Goal: Transaction & Acquisition: Purchase product/service

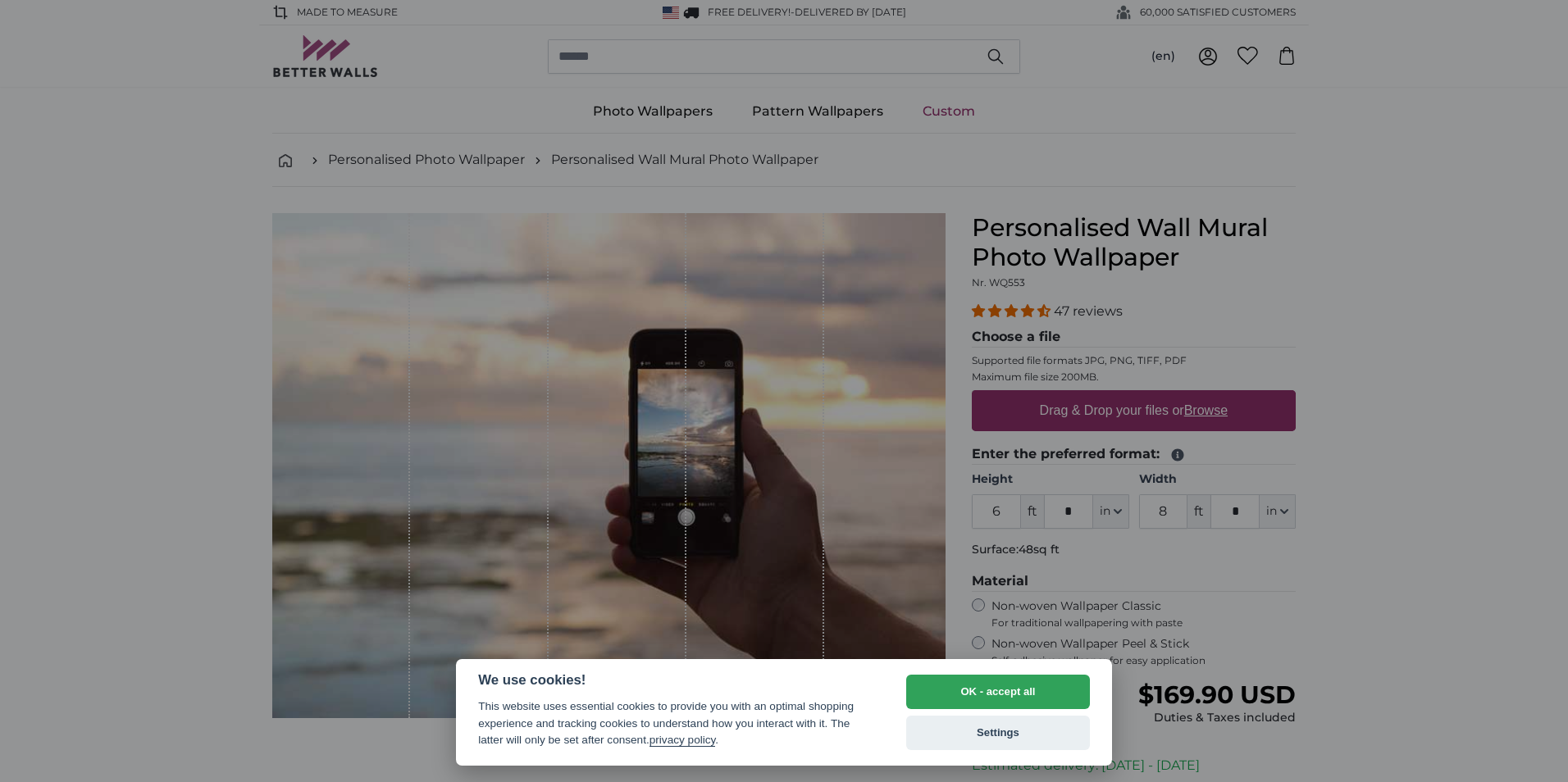
select select "**"
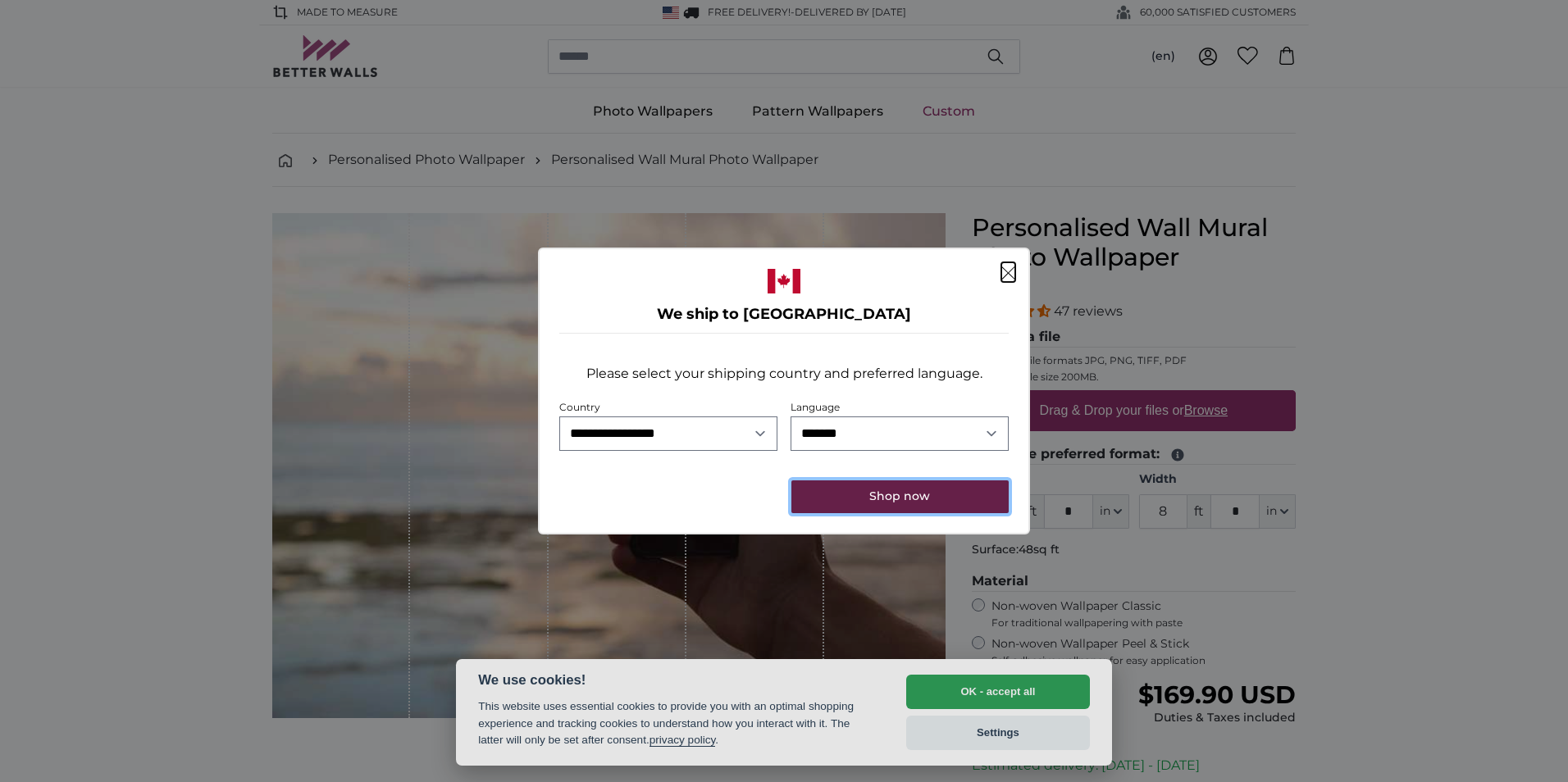
click at [934, 501] on button "Shop now" at bounding box center [900, 497] width 217 height 33
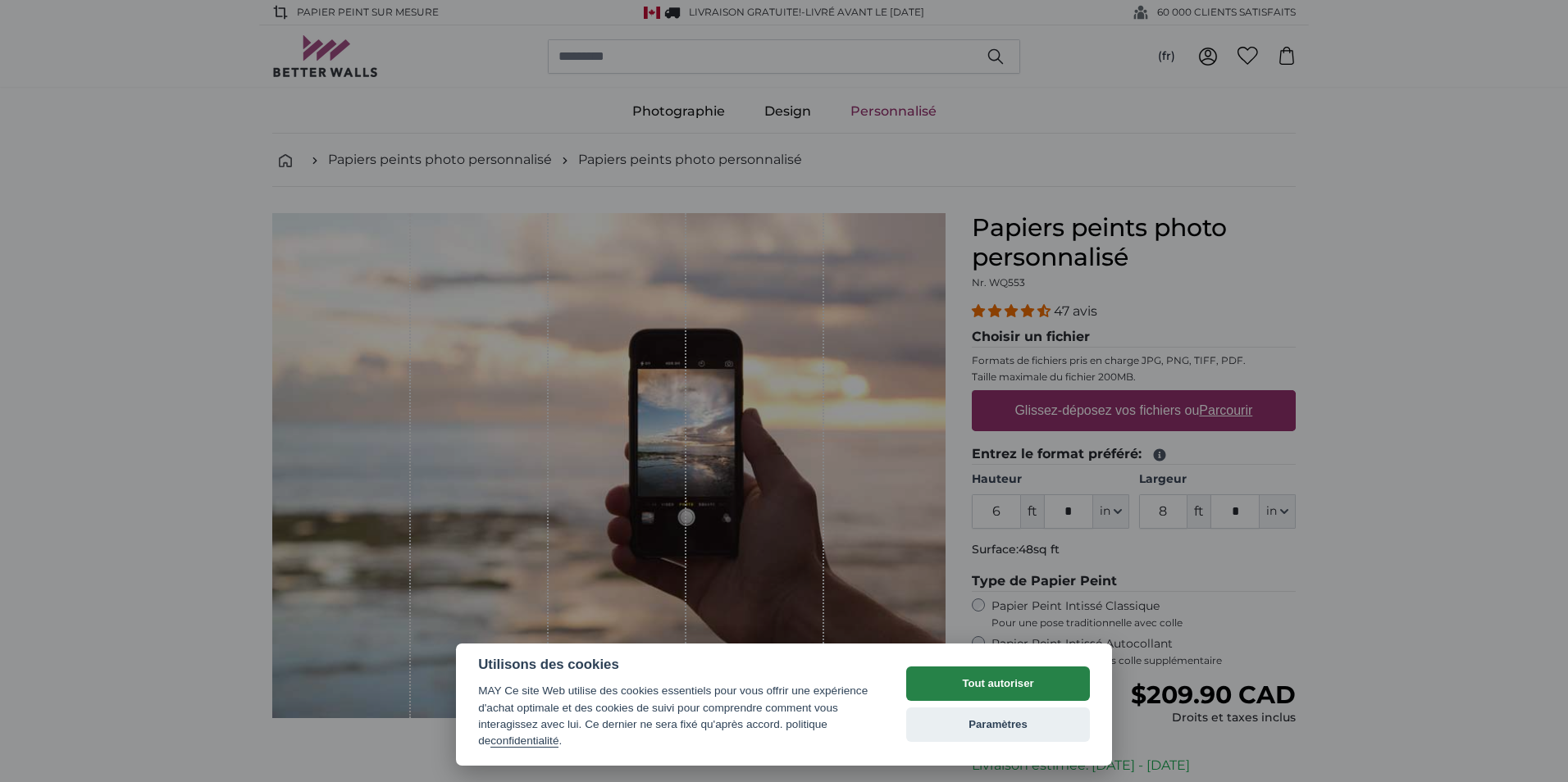
click at [976, 684] on button "Tout autoriser" at bounding box center [998, 684] width 183 height 35
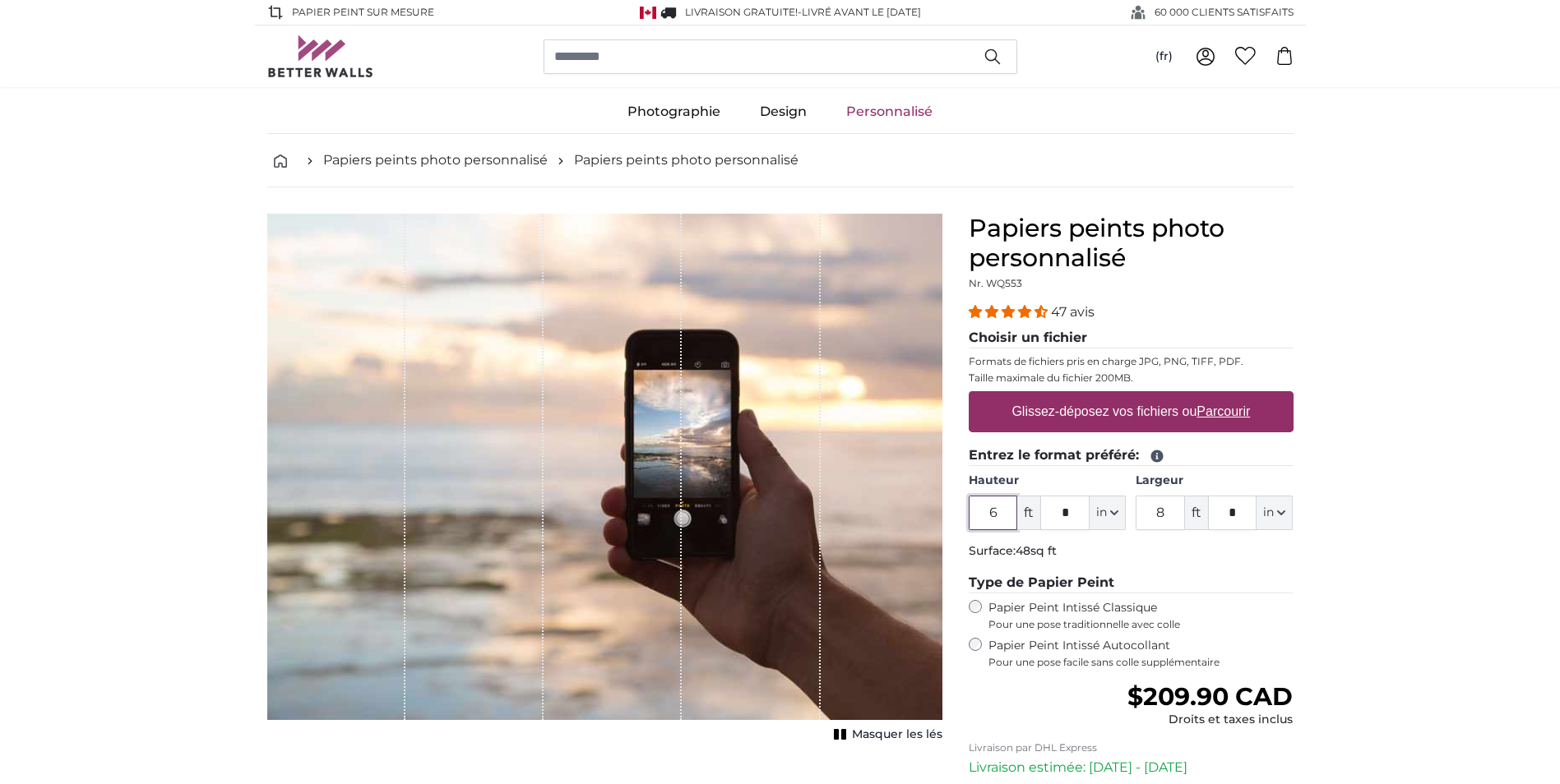
click at [1001, 514] on input "6" at bounding box center [993, 513] width 50 height 35
type input "12"
click at [1070, 513] on input "*" at bounding box center [1065, 513] width 50 height 35
type input "*"
click at [1168, 510] on input "8" at bounding box center [1160, 513] width 50 height 35
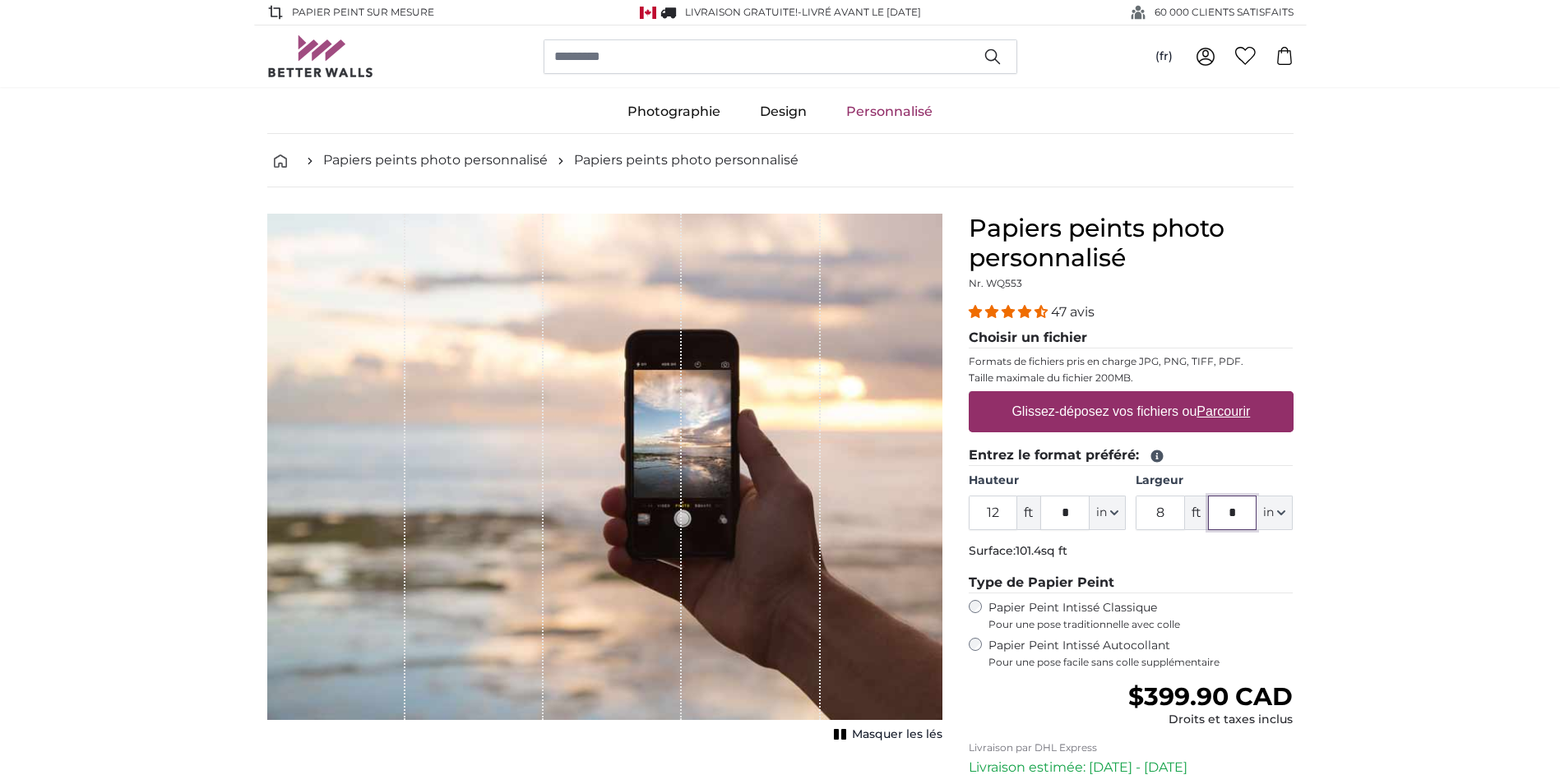
click at [1240, 510] on input "*" at bounding box center [1233, 513] width 50 height 35
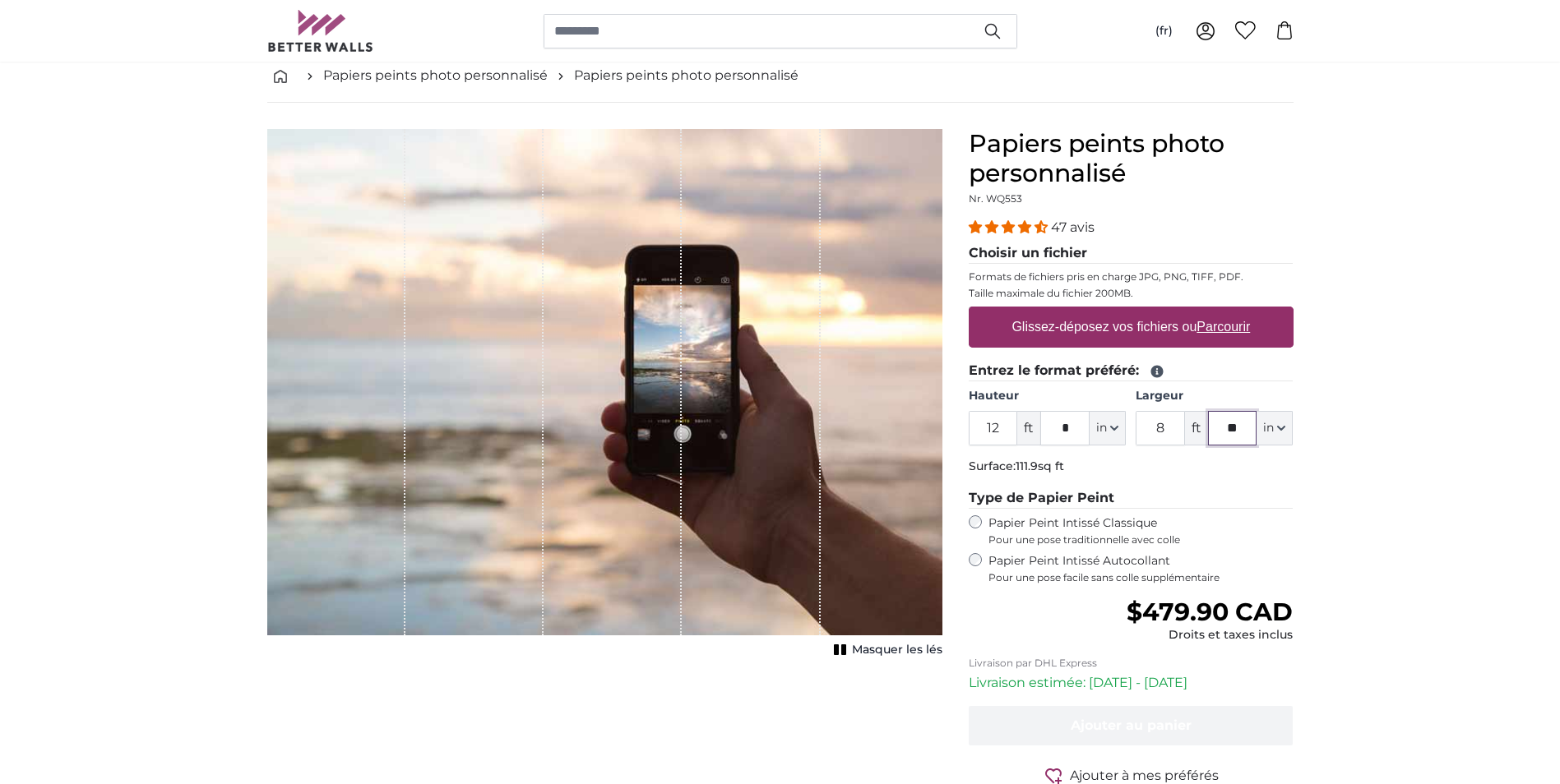
scroll to position [83, 0]
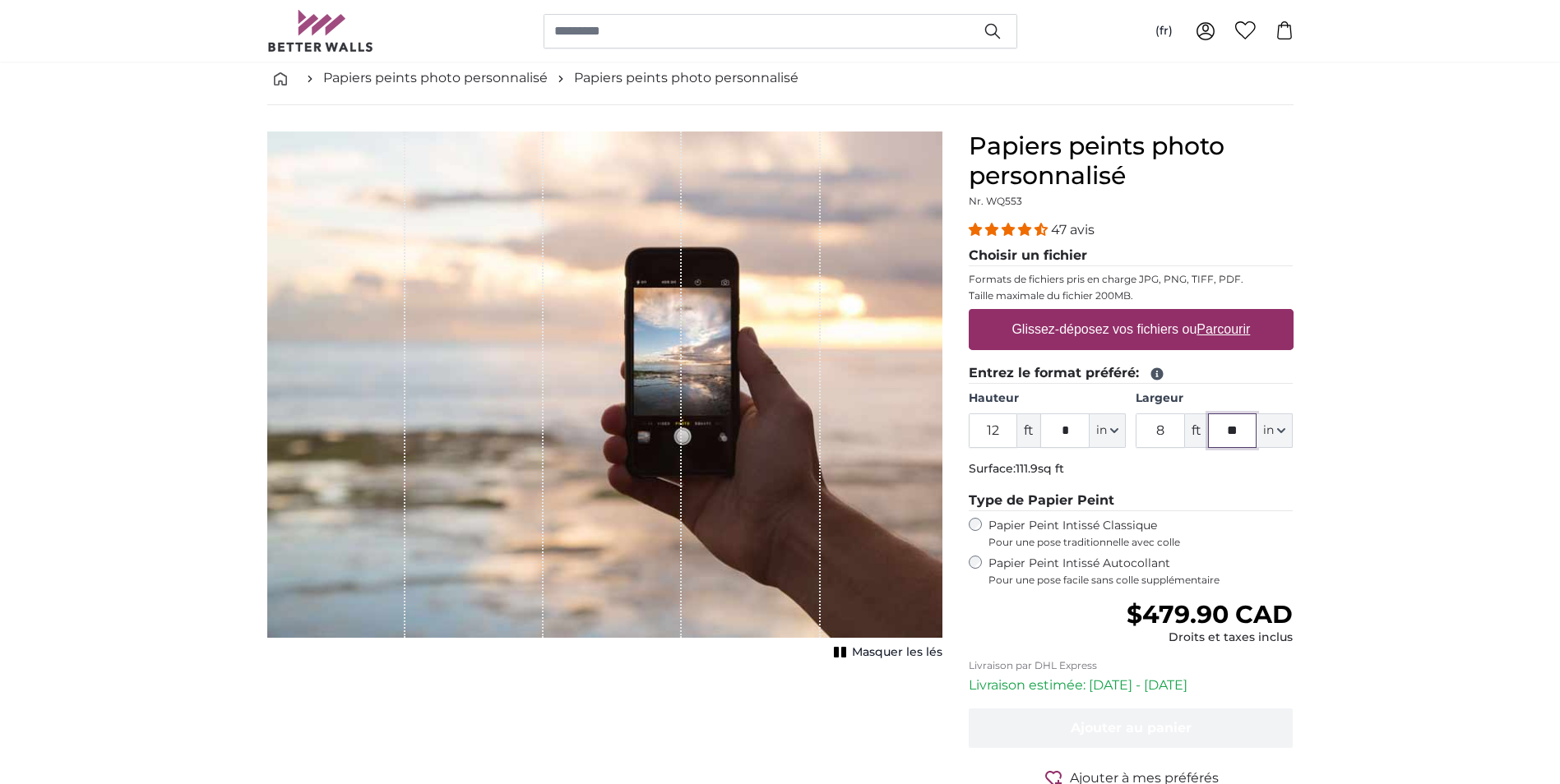
type input "**"
click at [1228, 327] on u "Parcourir" at bounding box center [1223, 329] width 53 height 14
click at [1228, 314] on input "Glissez-déposez vos fichiers ou Parcourir" at bounding box center [1131, 311] width 325 height 5
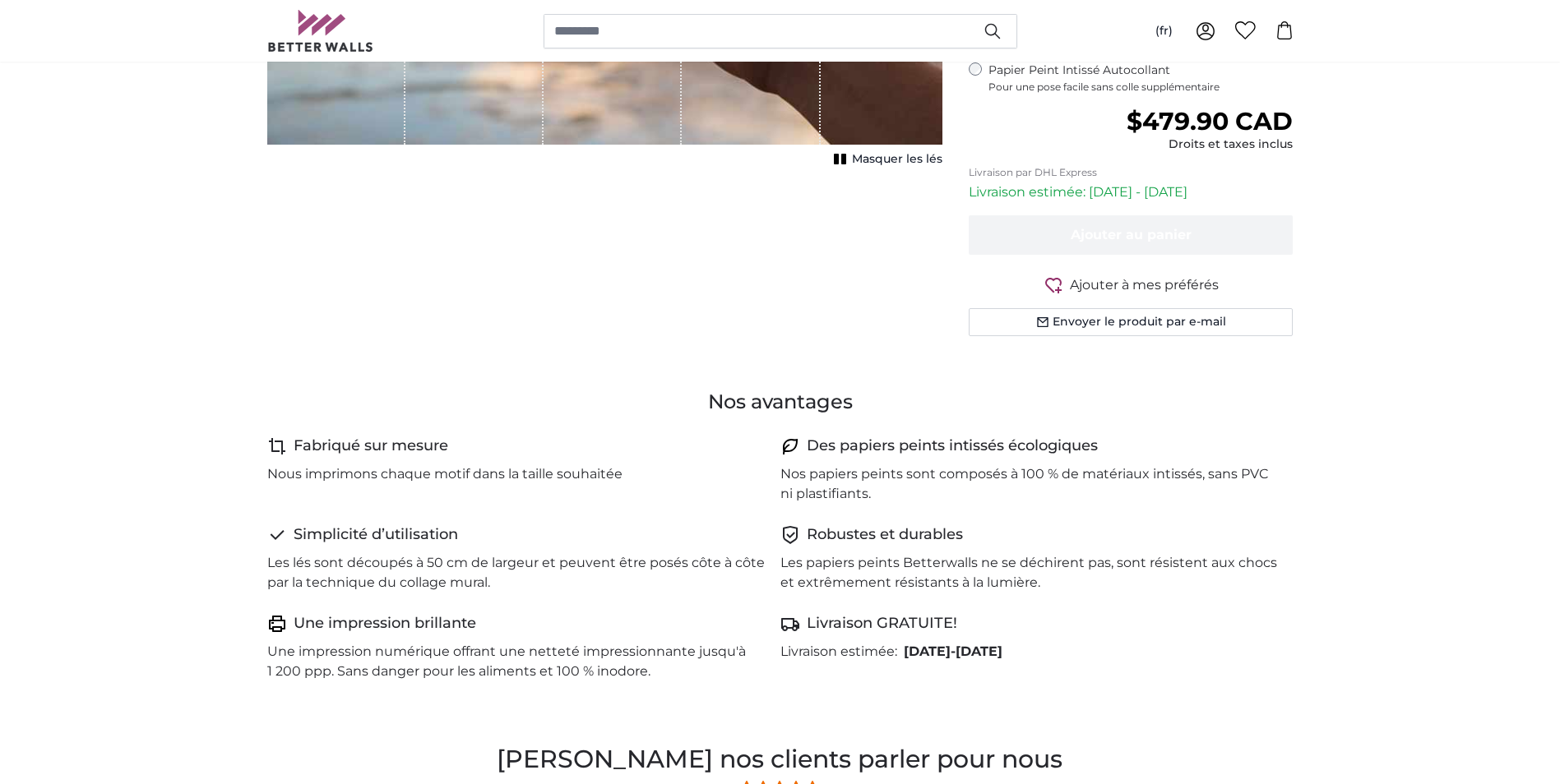
scroll to position [164, 0]
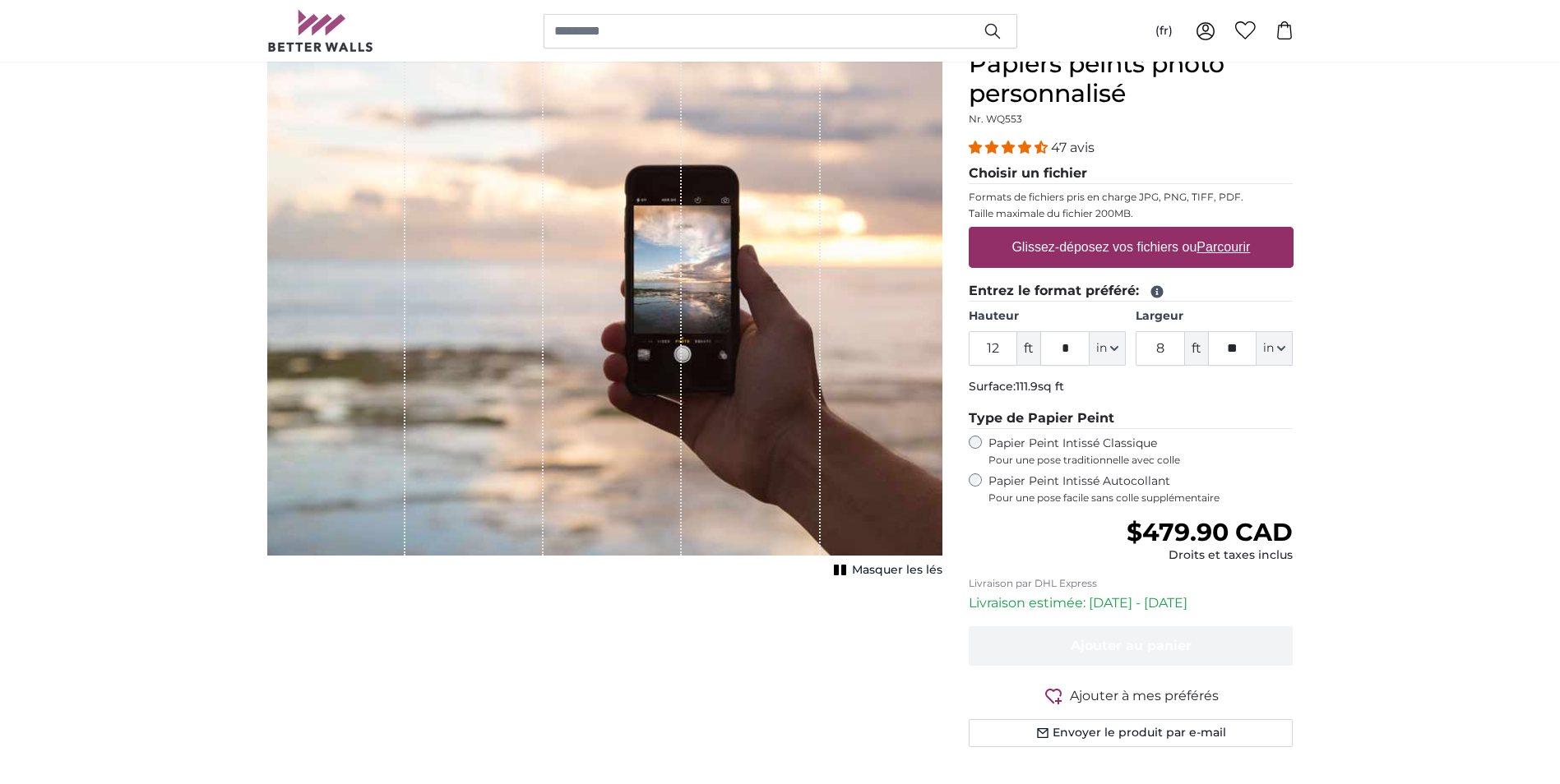
click at [1239, 244] on u "Parcourir" at bounding box center [1223, 247] width 53 height 14
click at [1239, 232] on input "Glissez-déposez vos fichiers ou Parcourir" at bounding box center [1131, 229] width 325 height 5
type input "**********"
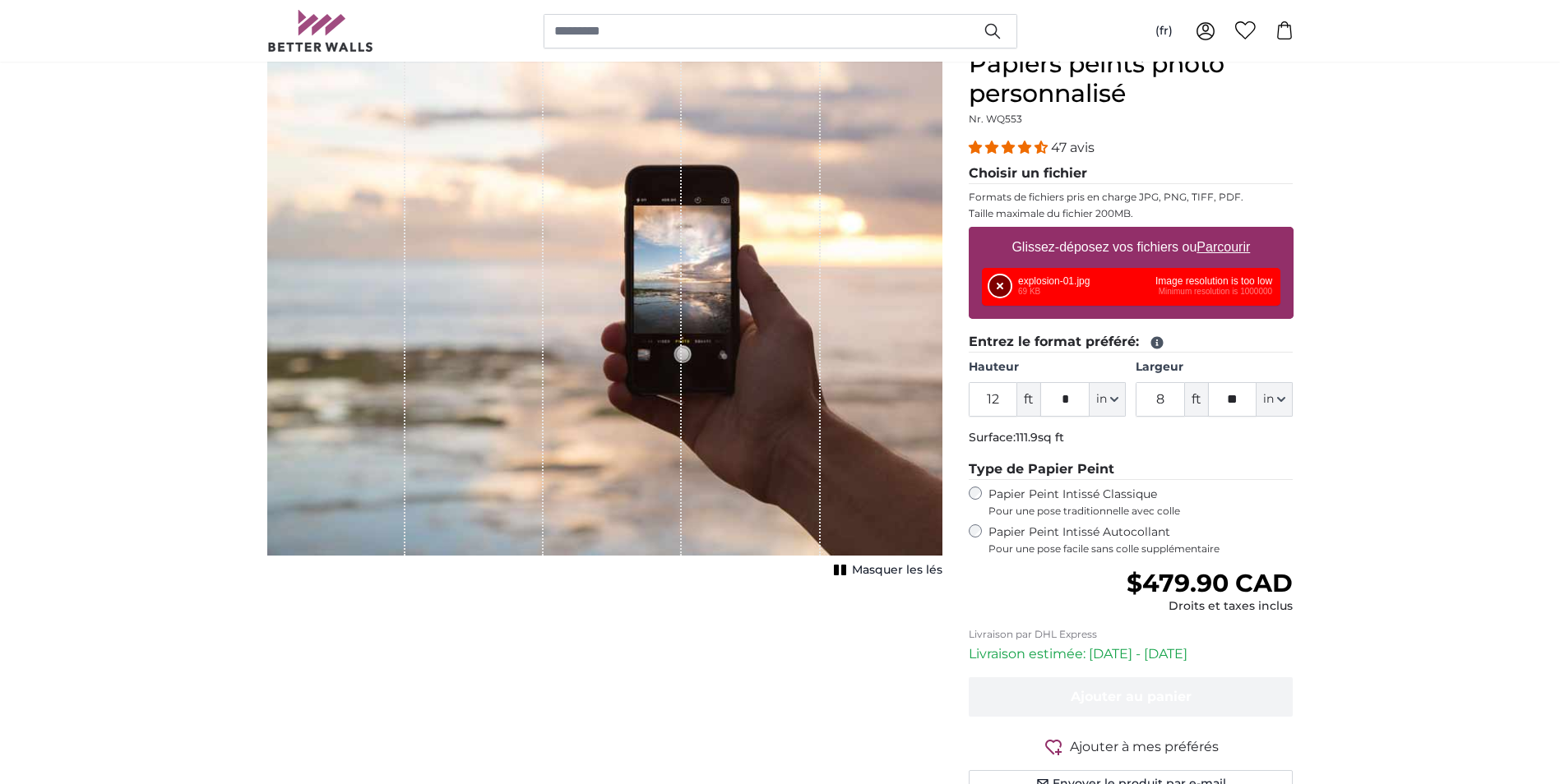
click at [997, 281] on button "Supprimer" at bounding box center [1000, 286] width 22 height 22
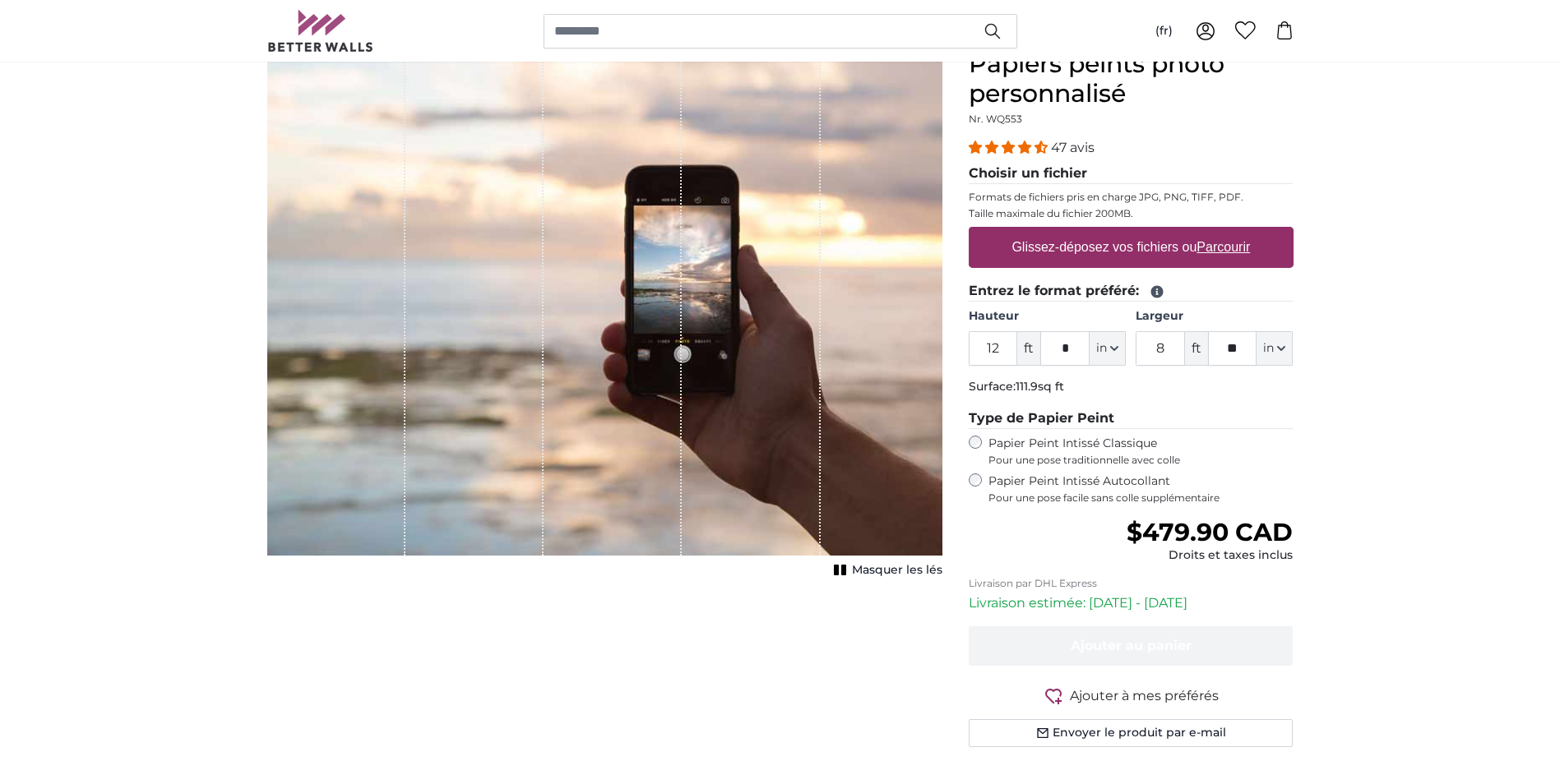
click at [1209, 246] on u "Parcourir" at bounding box center [1223, 247] width 53 height 14
click at [1209, 232] on input "Glissez-déposez vos fichiers ou Parcourir" at bounding box center [1131, 229] width 325 height 5
type input "**********"
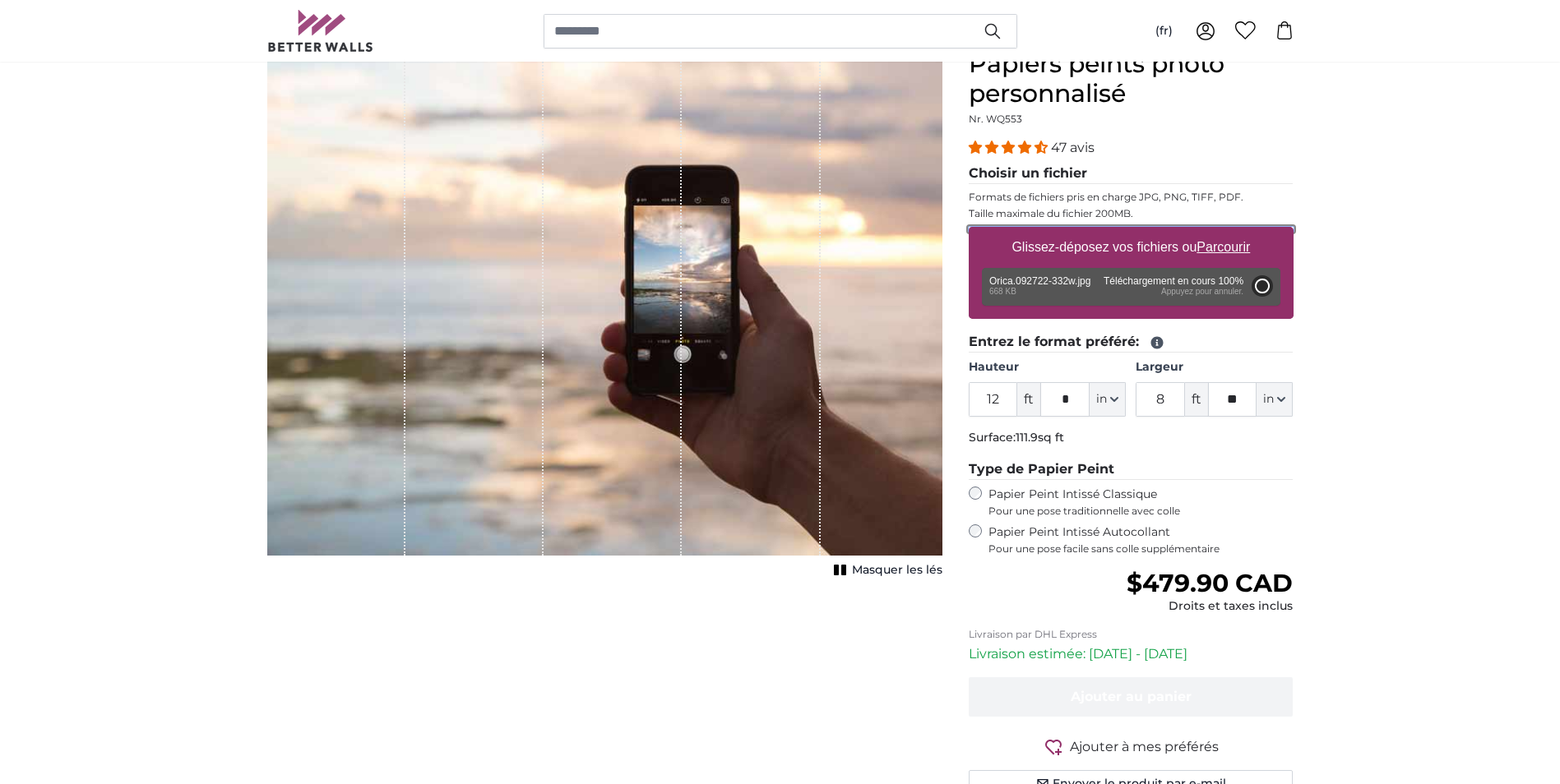
type input "2"
type input "****"
type input "4"
type input "*"
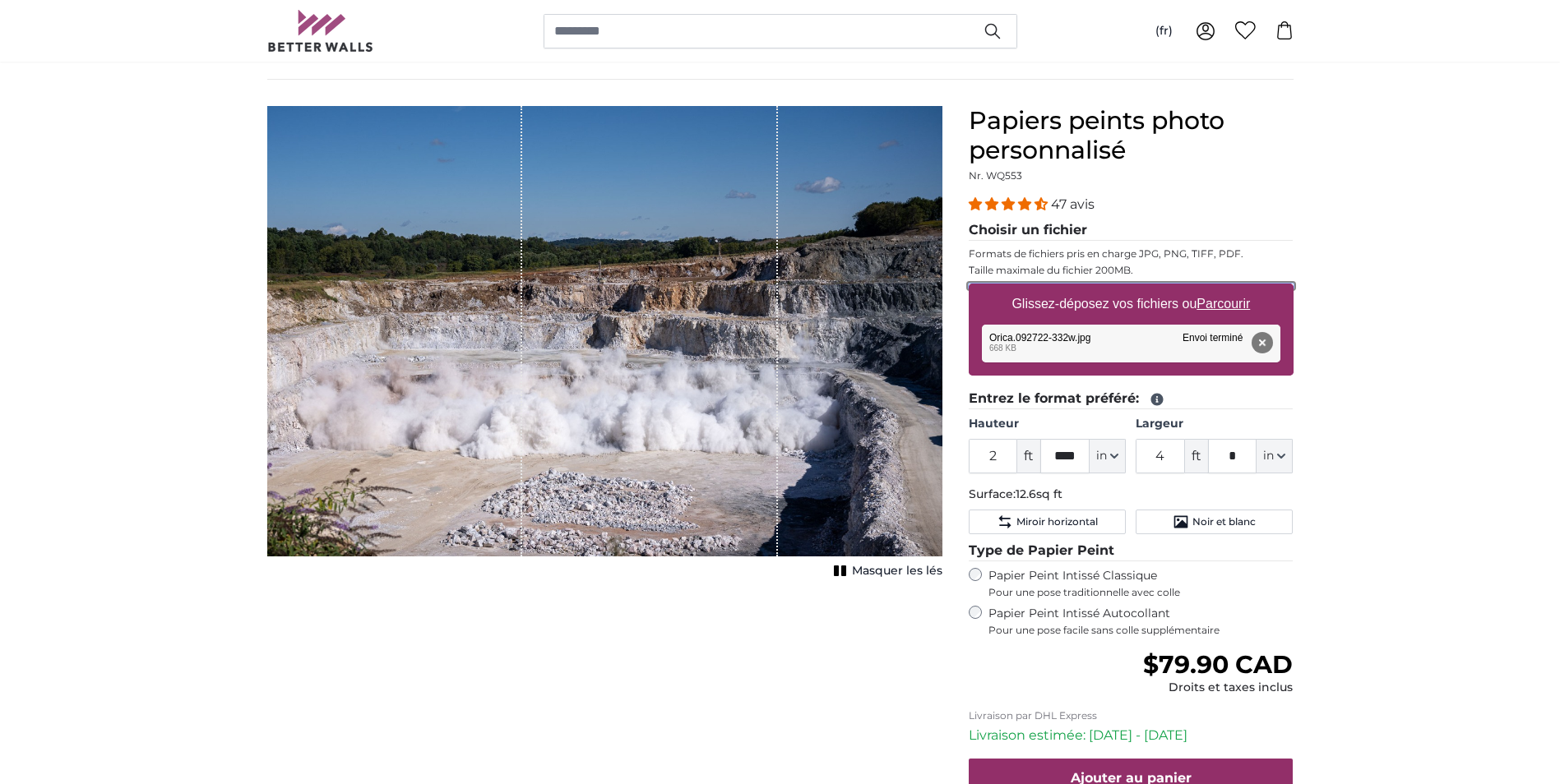
scroll to position [83, 0]
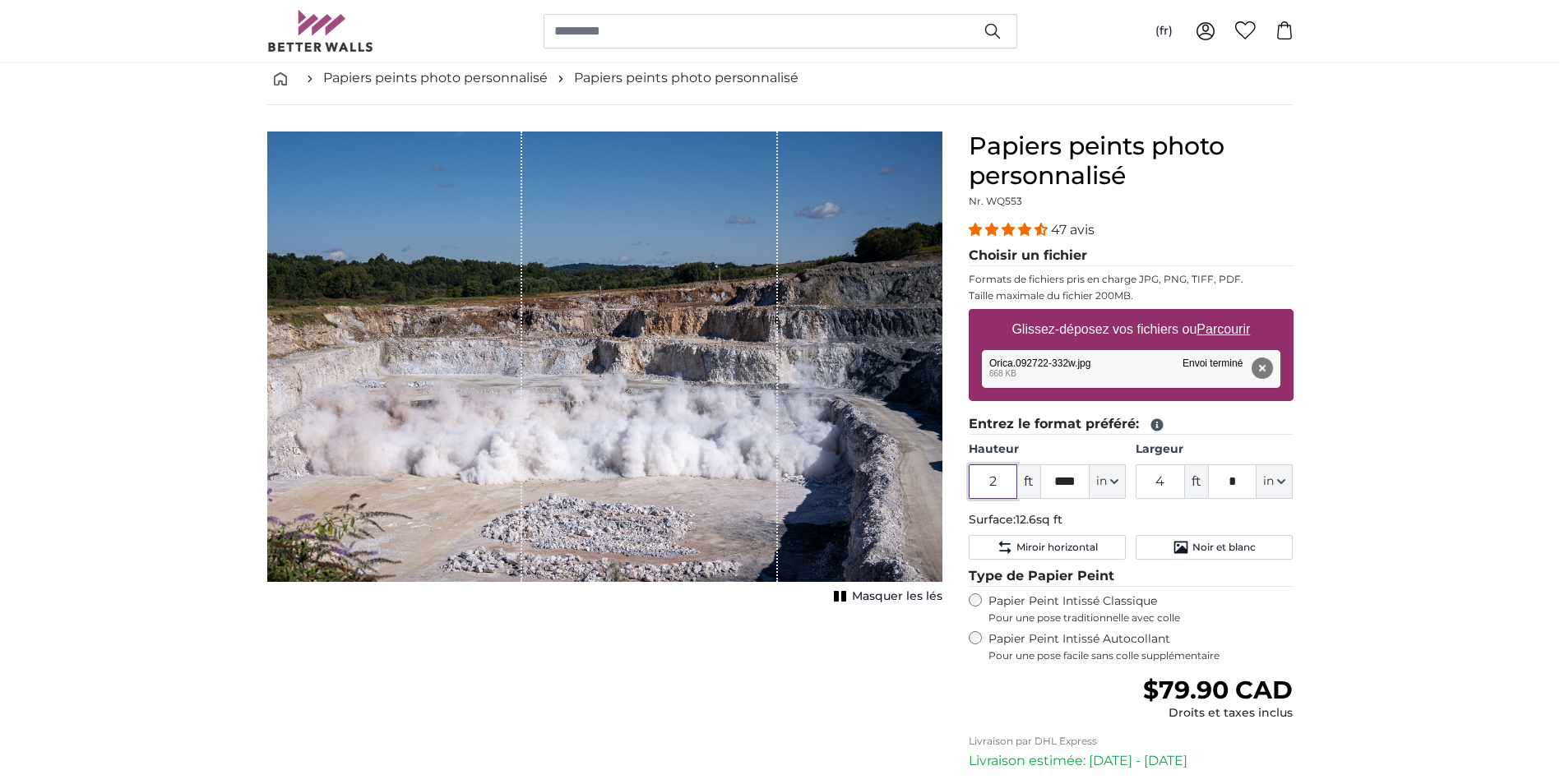
click at [1004, 484] on input "2" at bounding box center [993, 481] width 50 height 35
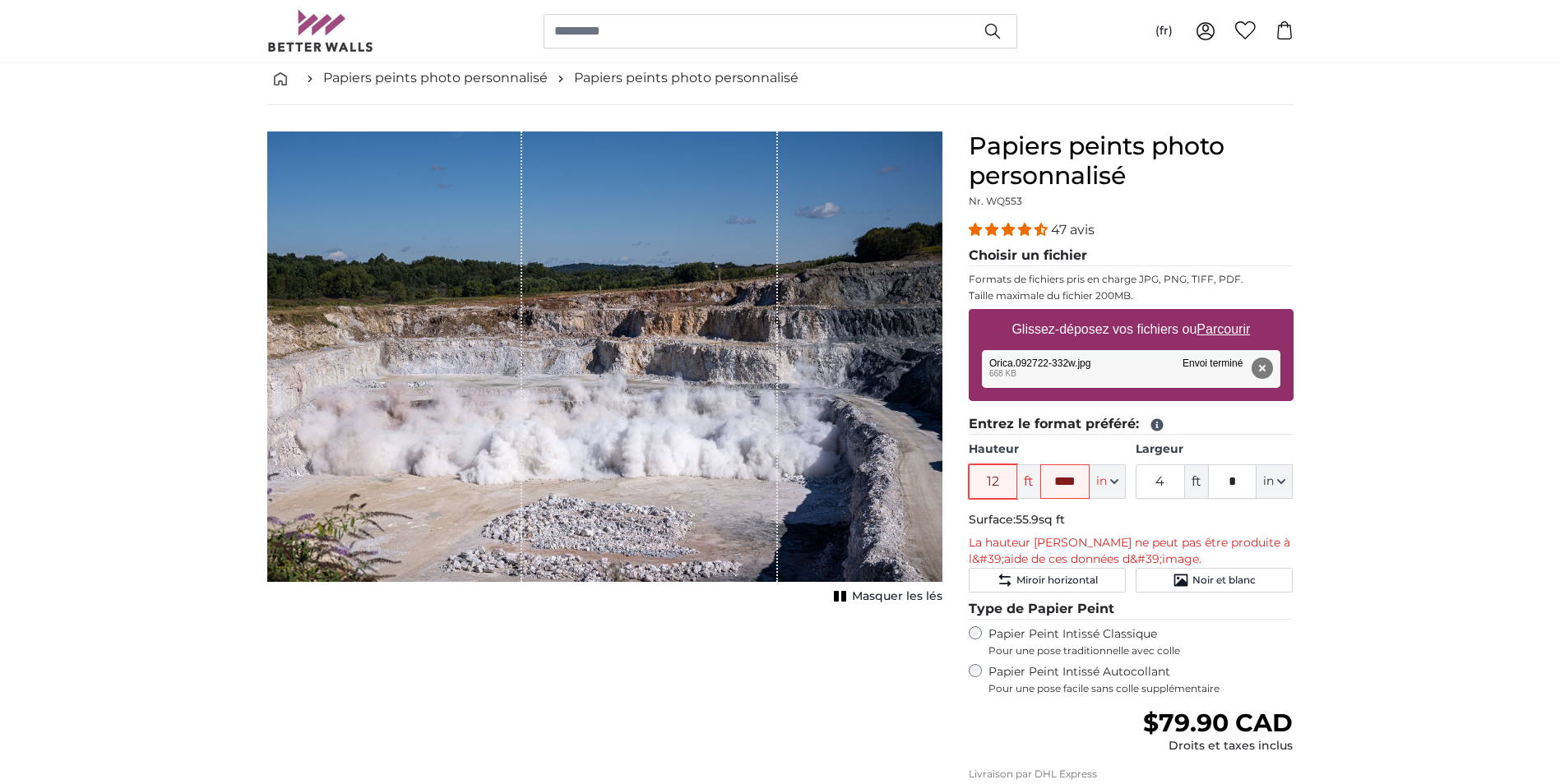
type input "12"
drag, startPoint x: 1078, startPoint y: 478, endPoint x: 1055, endPoint y: 478, distance: 23.0
click at [1056, 479] on input "****" at bounding box center [1065, 481] width 50 height 35
type input "*"
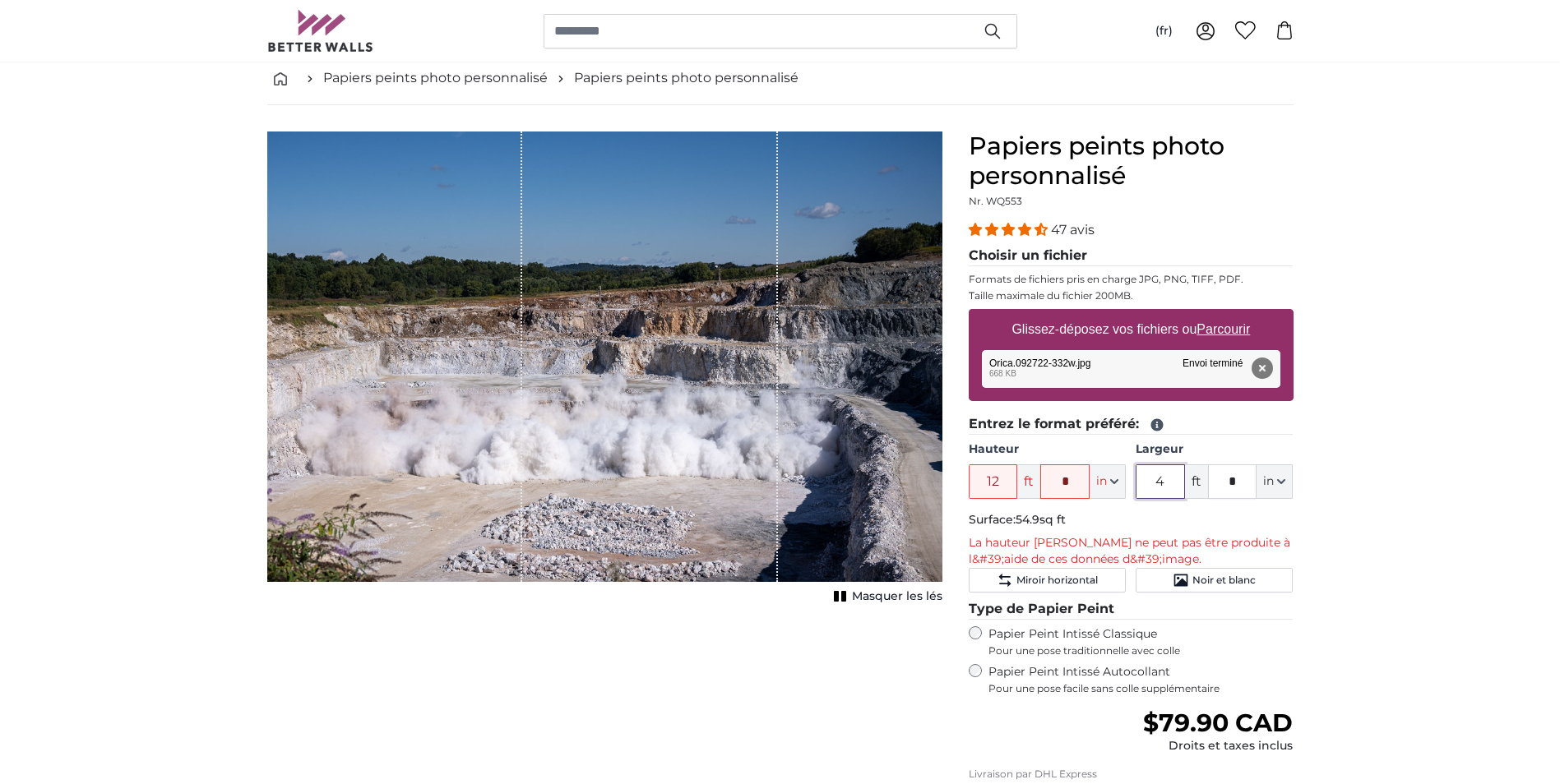
click at [1179, 483] on input "4" at bounding box center [1160, 481] width 50 height 35
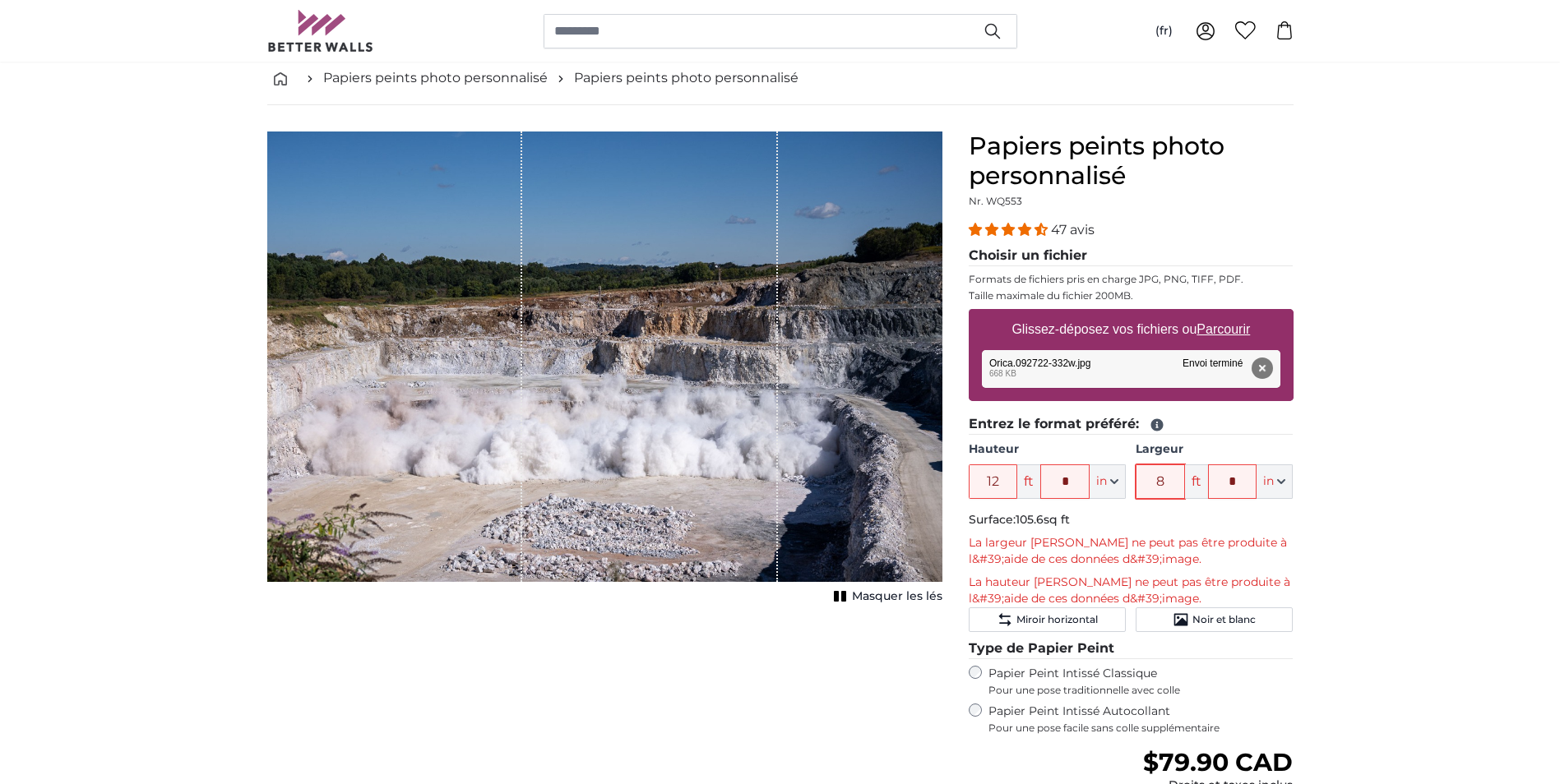
type input "8"
click at [1245, 481] on input "*" at bounding box center [1233, 481] width 50 height 35
type input "**"
click at [1166, 551] on p "La largeur [PERSON_NAME] ne peut pas être produite à l&#39;aide de ces données …" at bounding box center [1131, 551] width 325 height 33
click at [1265, 369] on button "Supprimer" at bounding box center [1262, 368] width 22 height 22
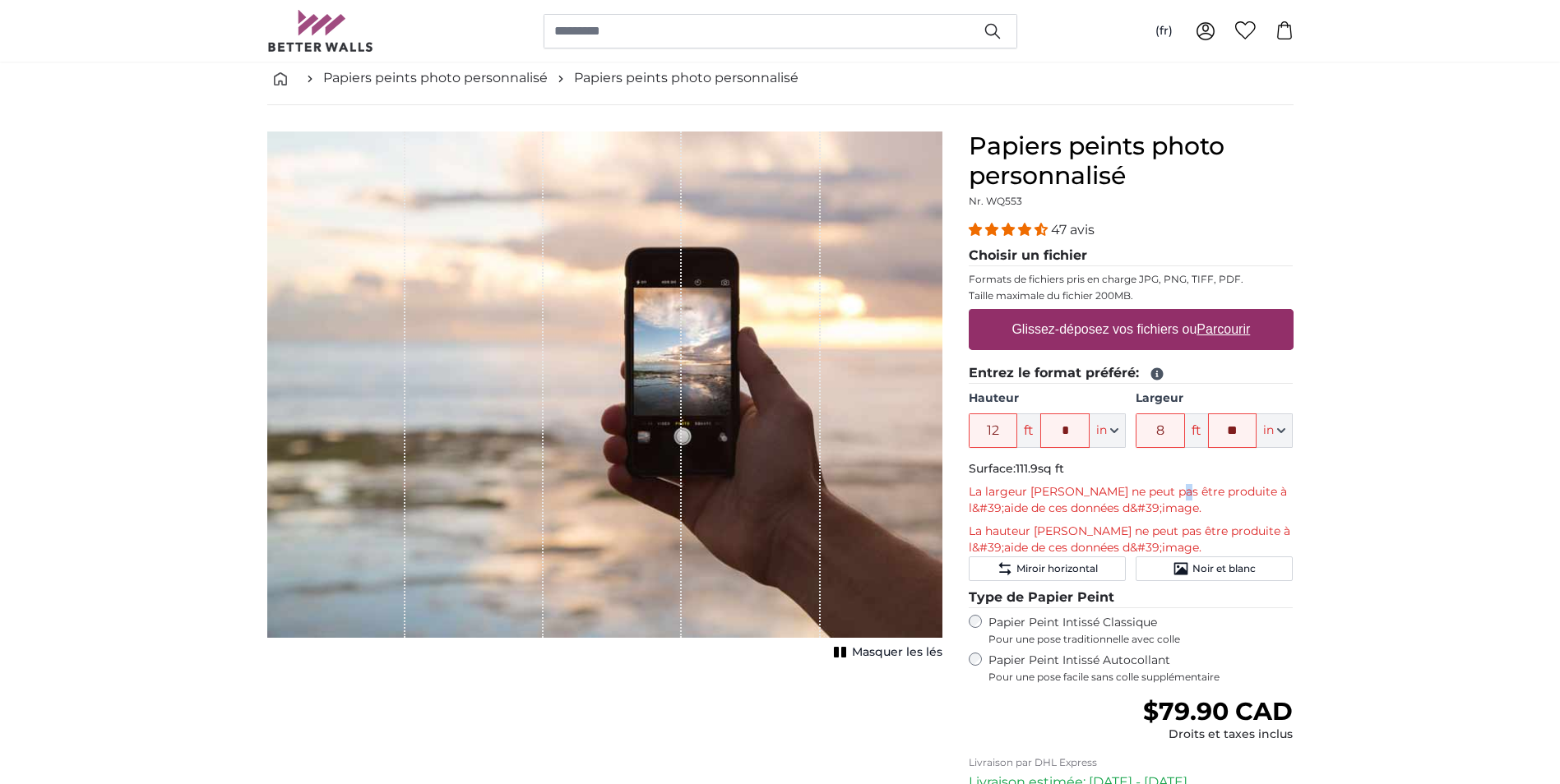
click at [1224, 324] on u "Parcourir" at bounding box center [1223, 329] width 53 height 14
click at [1224, 314] on input "Glissez-déposez vos fichiers ou Parcourir" at bounding box center [1131, 311] width 325 height 5
type input "**********"
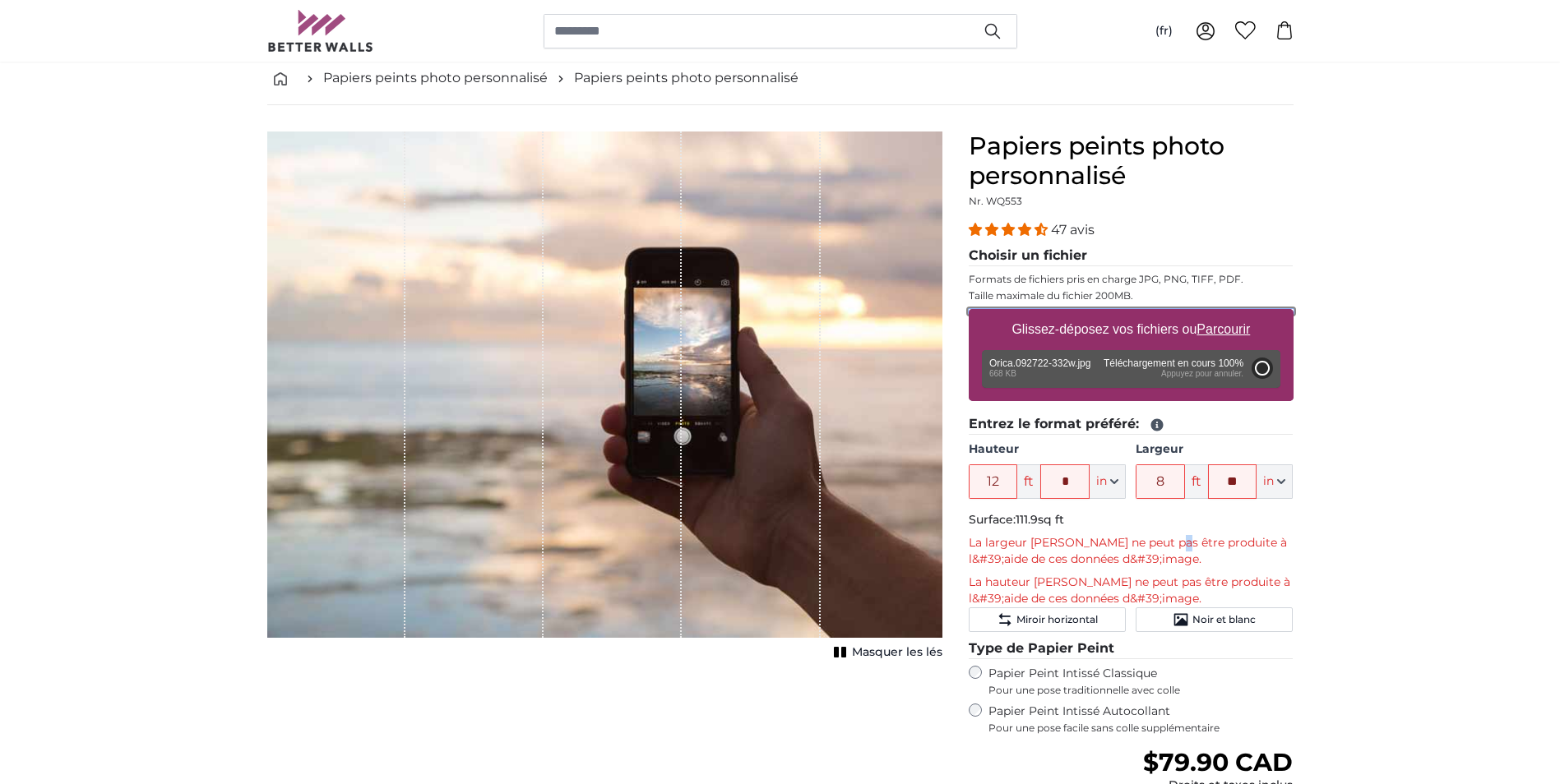
type input "2"
type input "****"
type input "4"
type input "*"
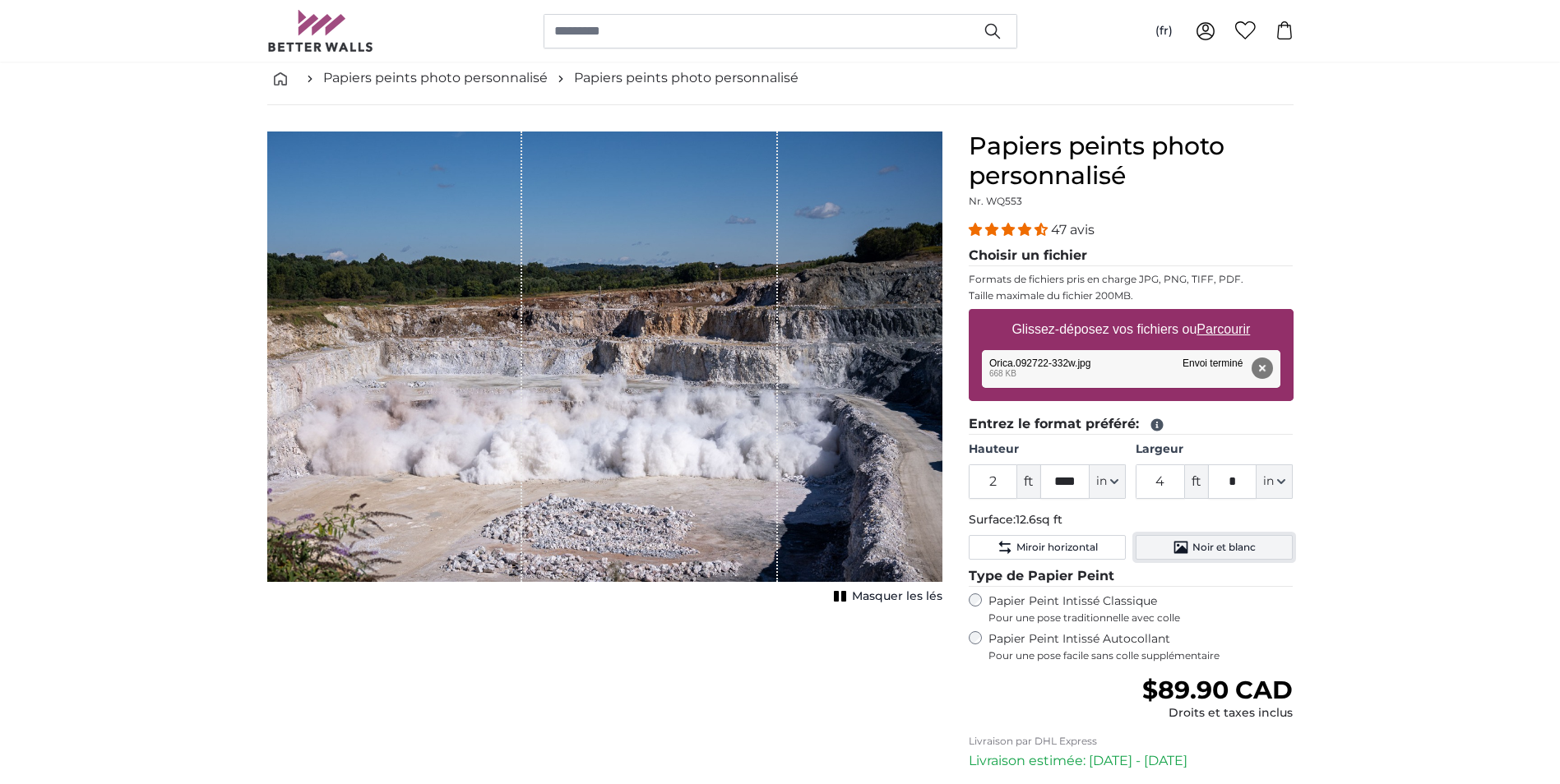
click at [1218, 553] on span "Noir et blanc" at bounding box center [1224, 548] width 64 height 13
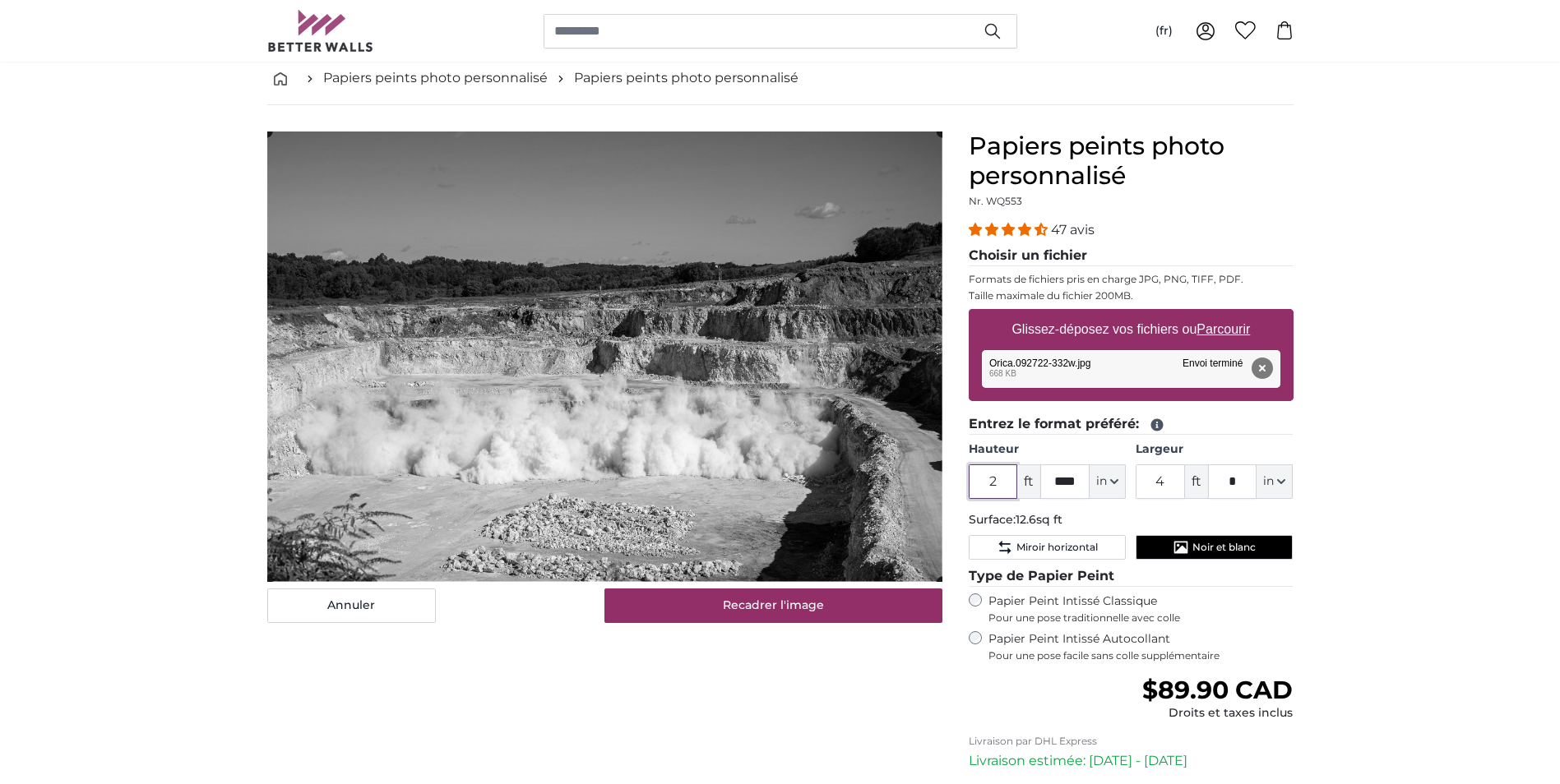
click at [1002, 480] on input "2" at bounding box center [993, 481] width 50 height 35
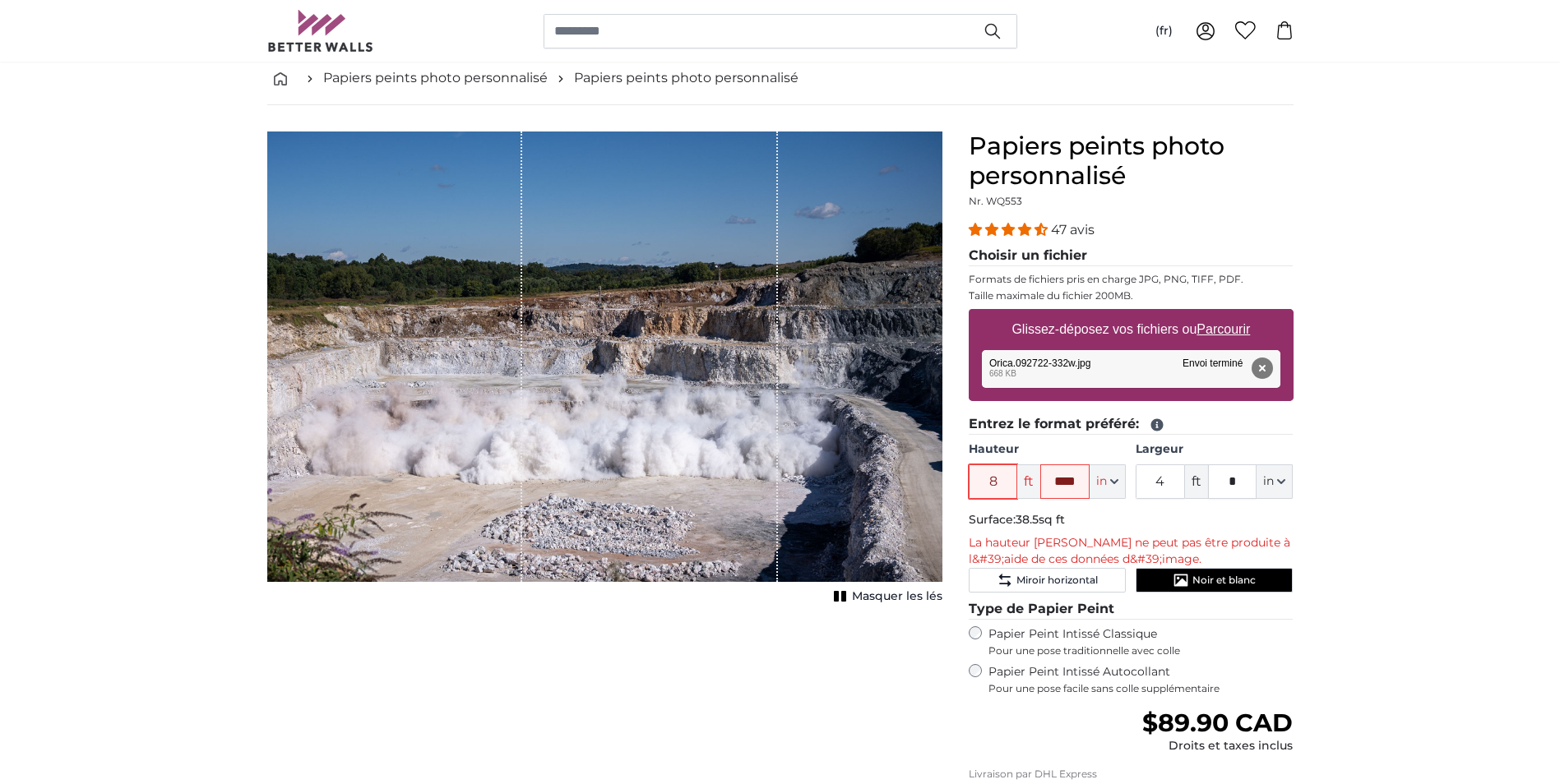
type input "8"
click at [1076, 477] on input "****" at bounding box center [1065, 481] width 50 height 35
type input "**"
click at [1165, 475] on input "4" at bounding box center [1160, 481] width 50 height 35
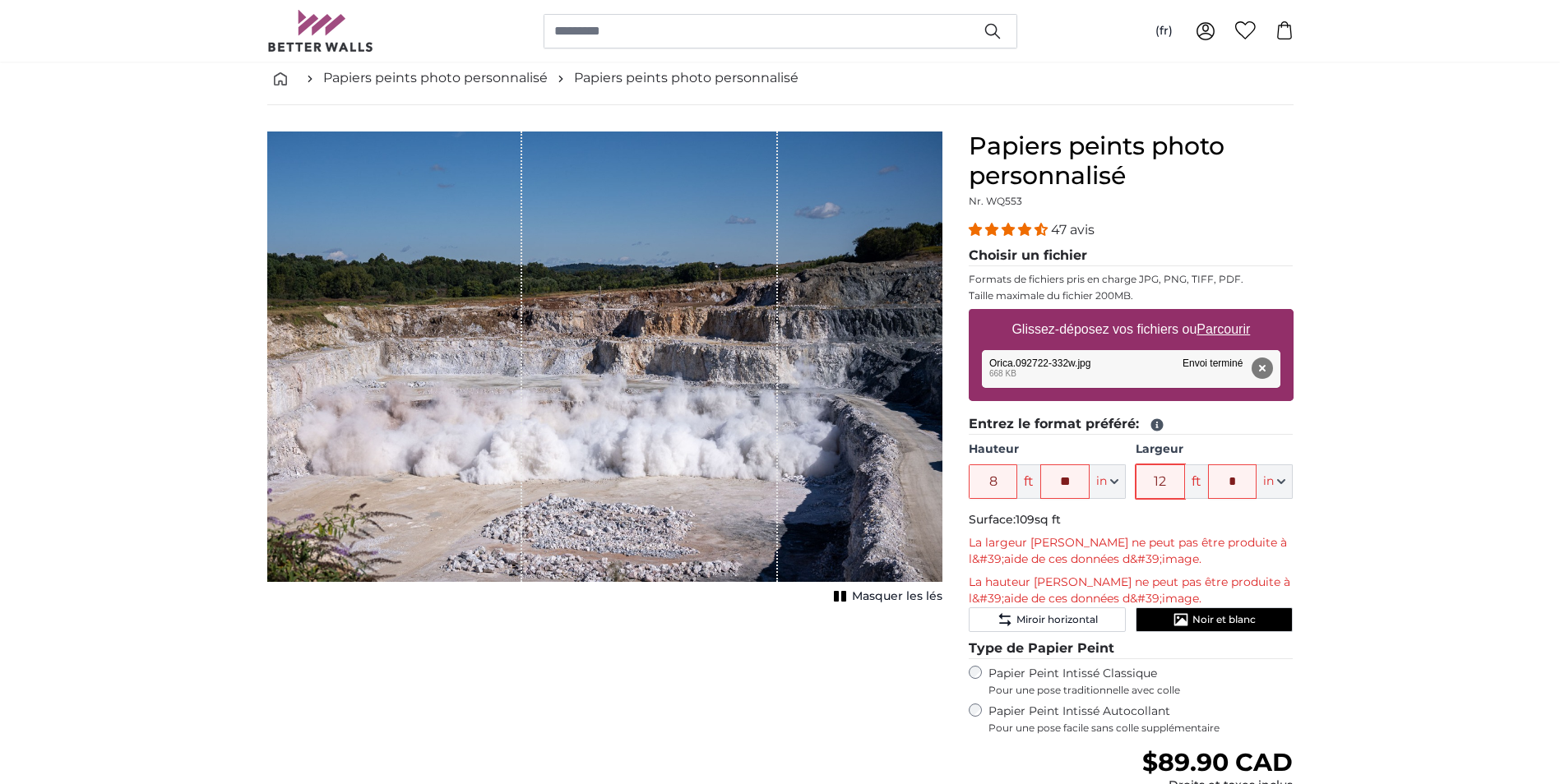
type input "12"
click at [1241, 483] on input "*" at bounding box center [1233, 481] width 50 height 35
type input "*"
drag, startPoint x: 513, startPoint y: 418, endPoint x: 535, endPoint y: 431, distance: 25.6
click at [516, 418] on div "1 of 1" at bounding box center [395, 356] width 256 height 450
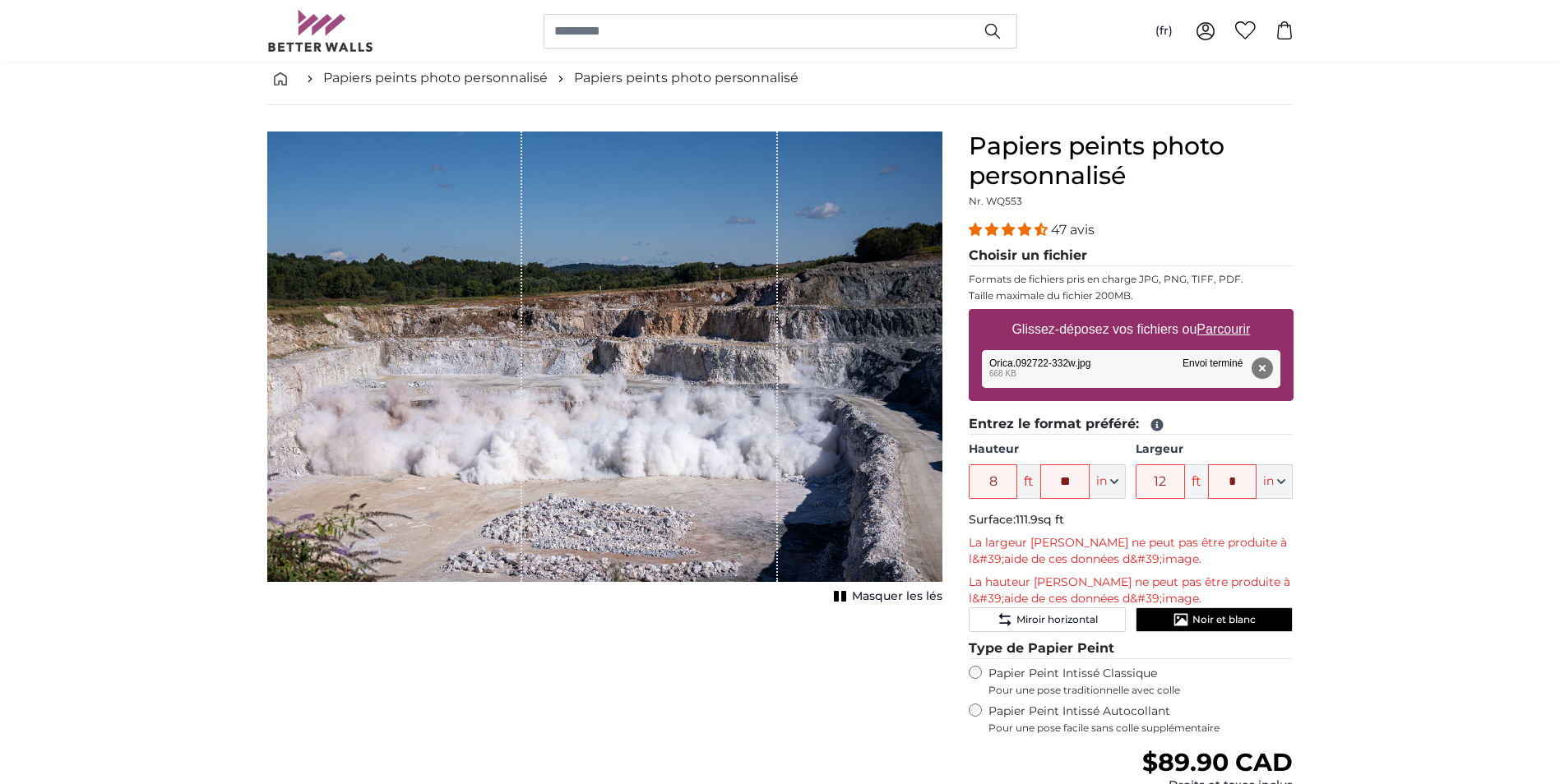
click at [1143, 364] on div "Supprimer Réessayer Supprimer Télécharger Annuler Réessayer Supprimer Orica.092…" at bounding box center [1131, 369] width 298 height 38
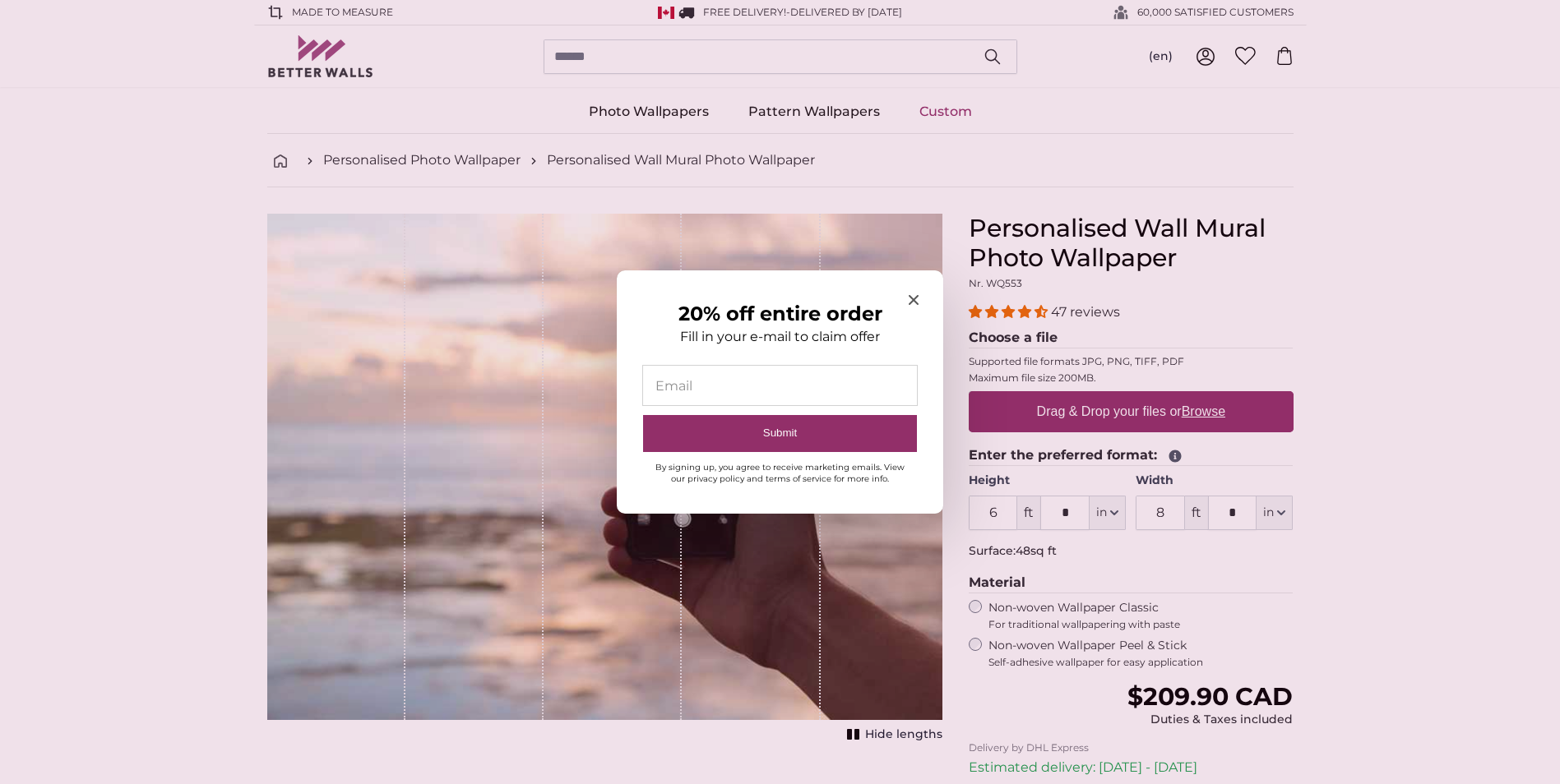
click at [907, 299] on div "20% off entire order Fill in your e-mail to claim offer Email Submit By signing…" at bounding box center [780, 392] width 326 height 244
click at [915, 297] on icon "Close modal" at bounding box center [914, 300] width 10 height 10
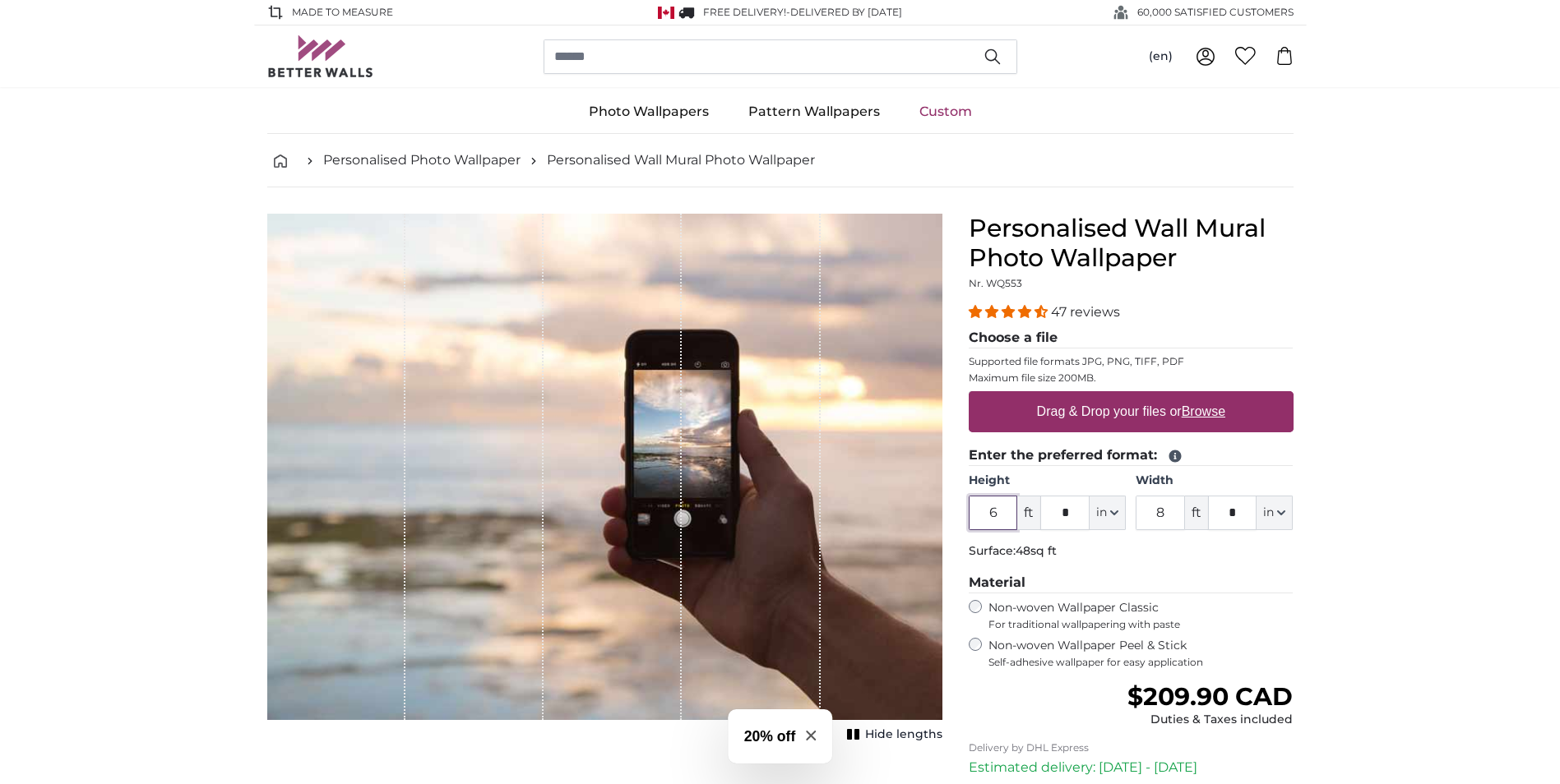
click at [1003, 510] on input "6" at bounding box center [993, 513] width 50 height 35
type input "8"
click at [1078, 512] on input "*" at bounding box center [1065, 513] width 50 height 35
type input "**"
click at [1162, 513] on input "8" at bounding box center [1160, 513] width 50 height 35
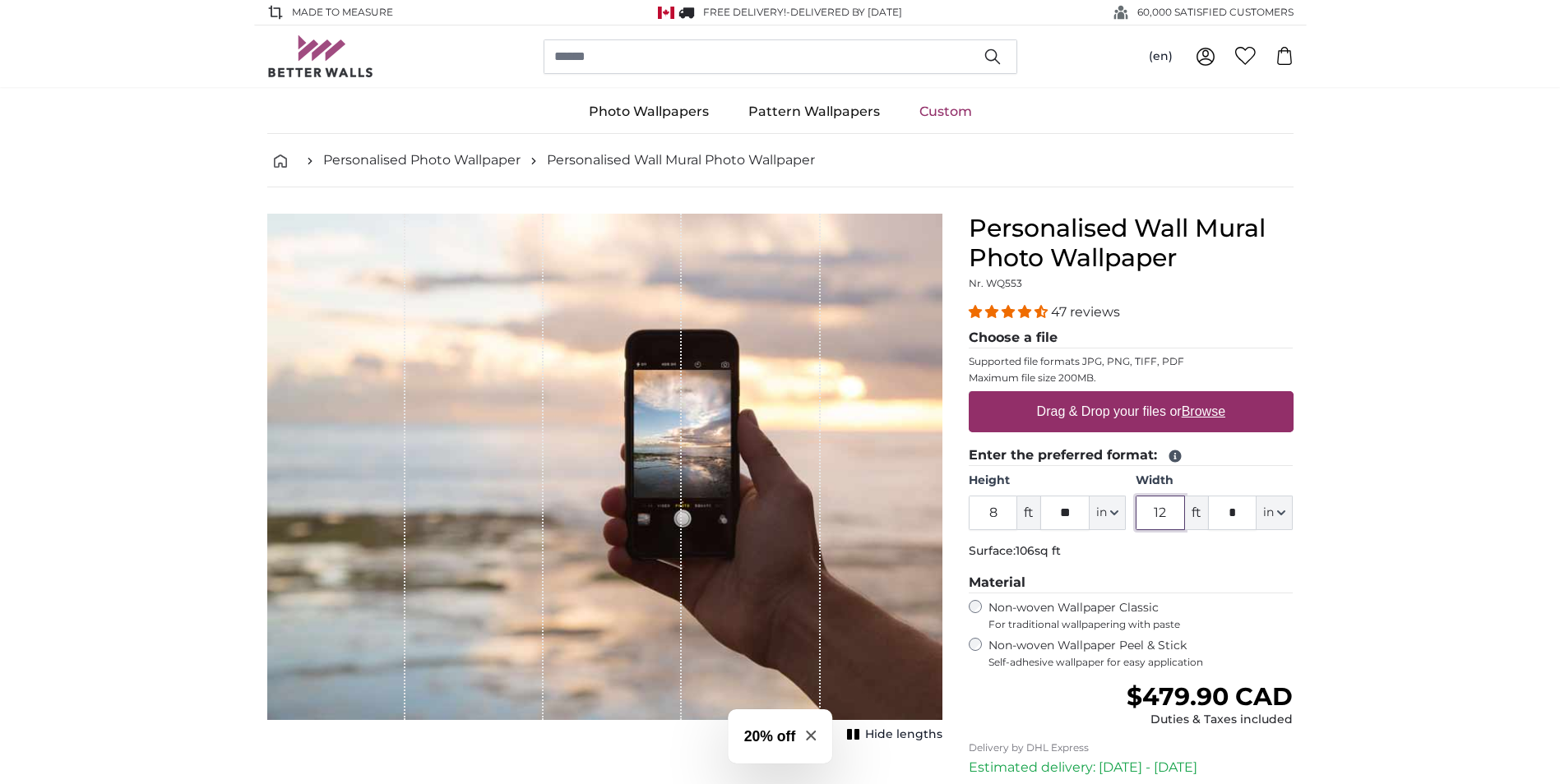
type input "12"
click at [1235, 517] on input "*" at bounding box center [1233, 513] width 50 height 35
type input "*"
click at [1211, 409] on u "Browse" at bounding box center [1204, 411] width 43 height 14
click at [1211, 397] on input "Drag & Drop your files or Browse" at bounding box center [1131, 393] width 325 height 5
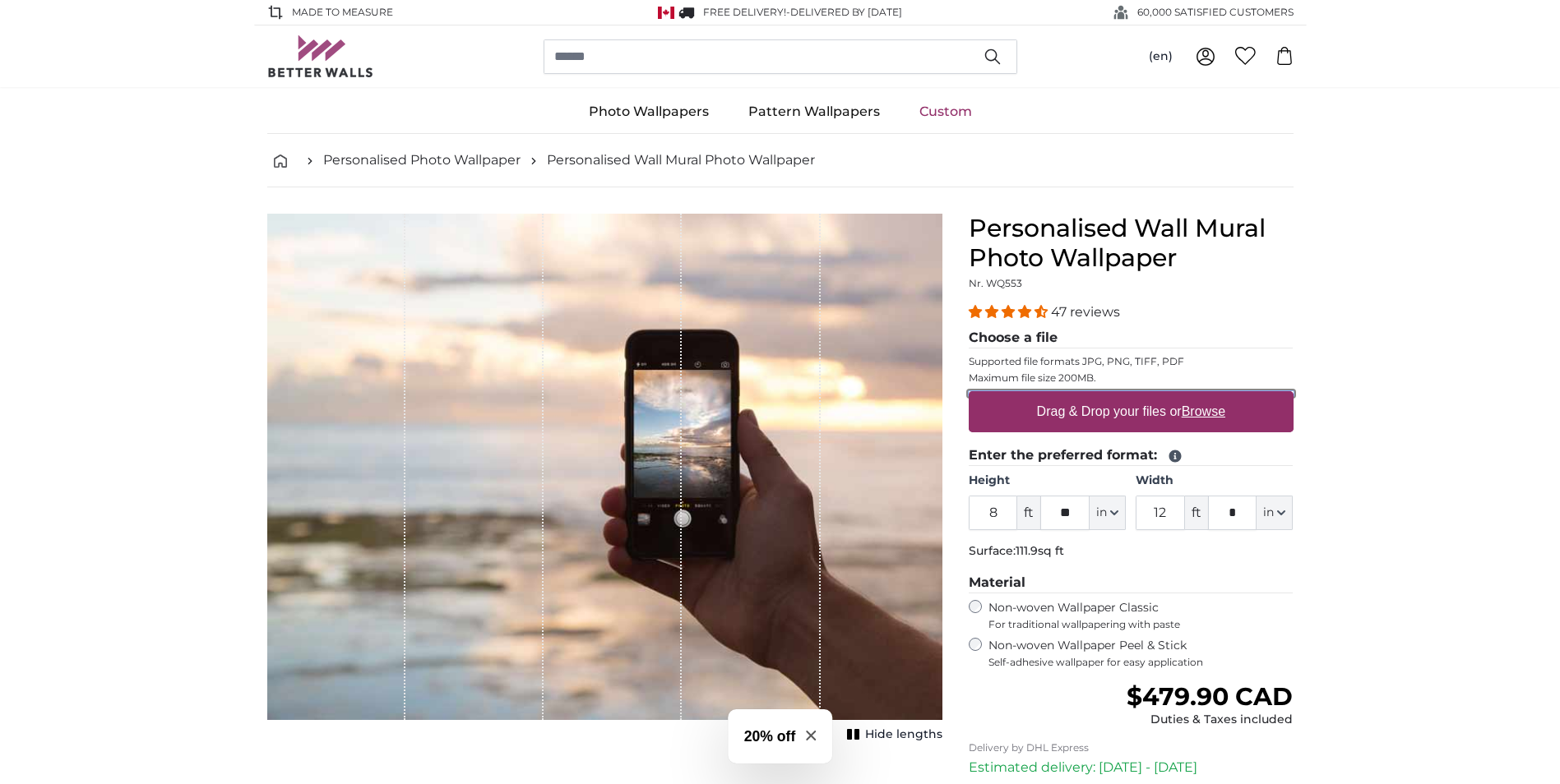
type input "**********"
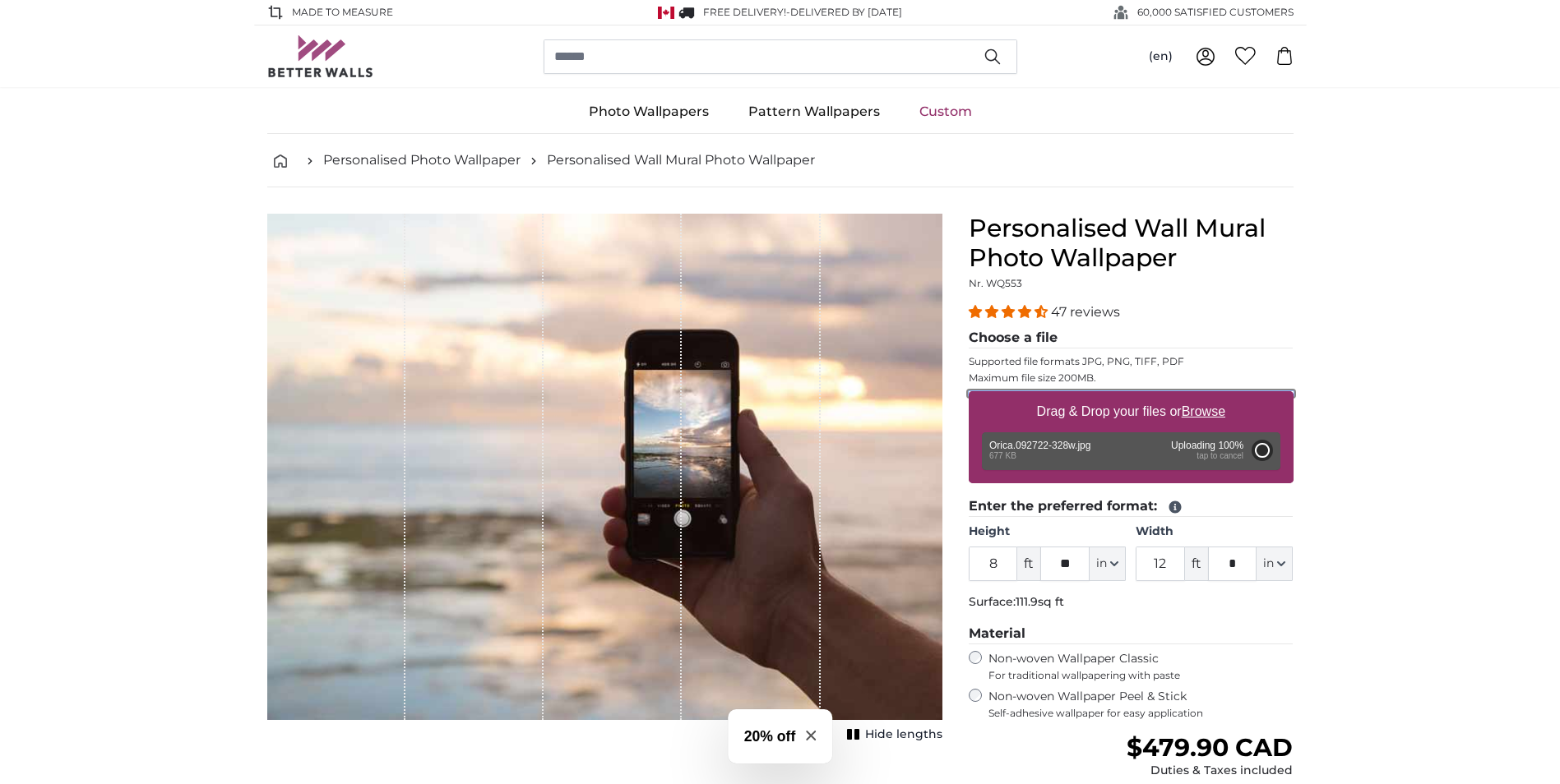
type input "2"
type input "****"
type input "4"
type input "*"
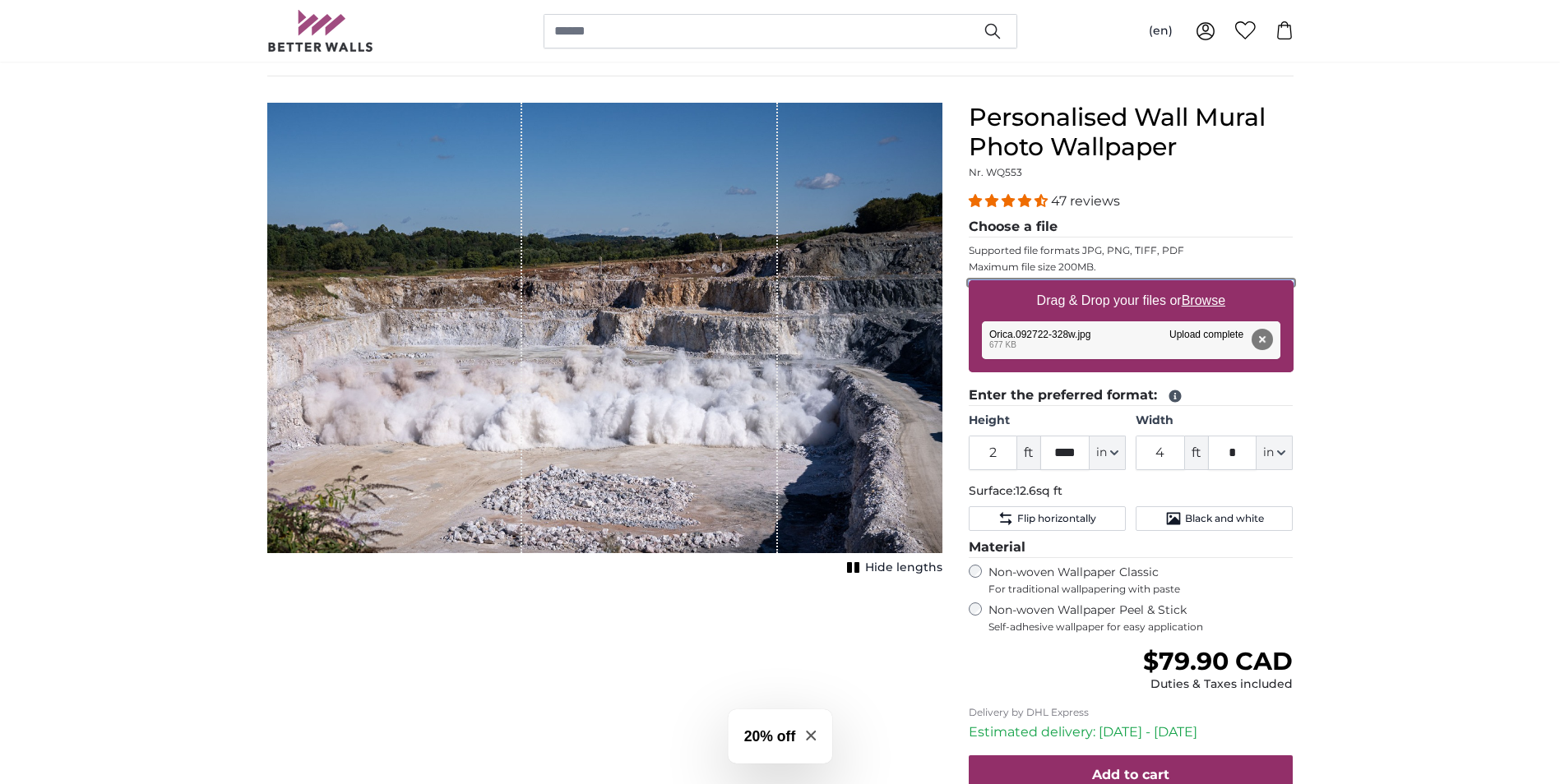
scroll to position [83, 0]
